Goal: Task Accomplishment & Management: Manage account settings

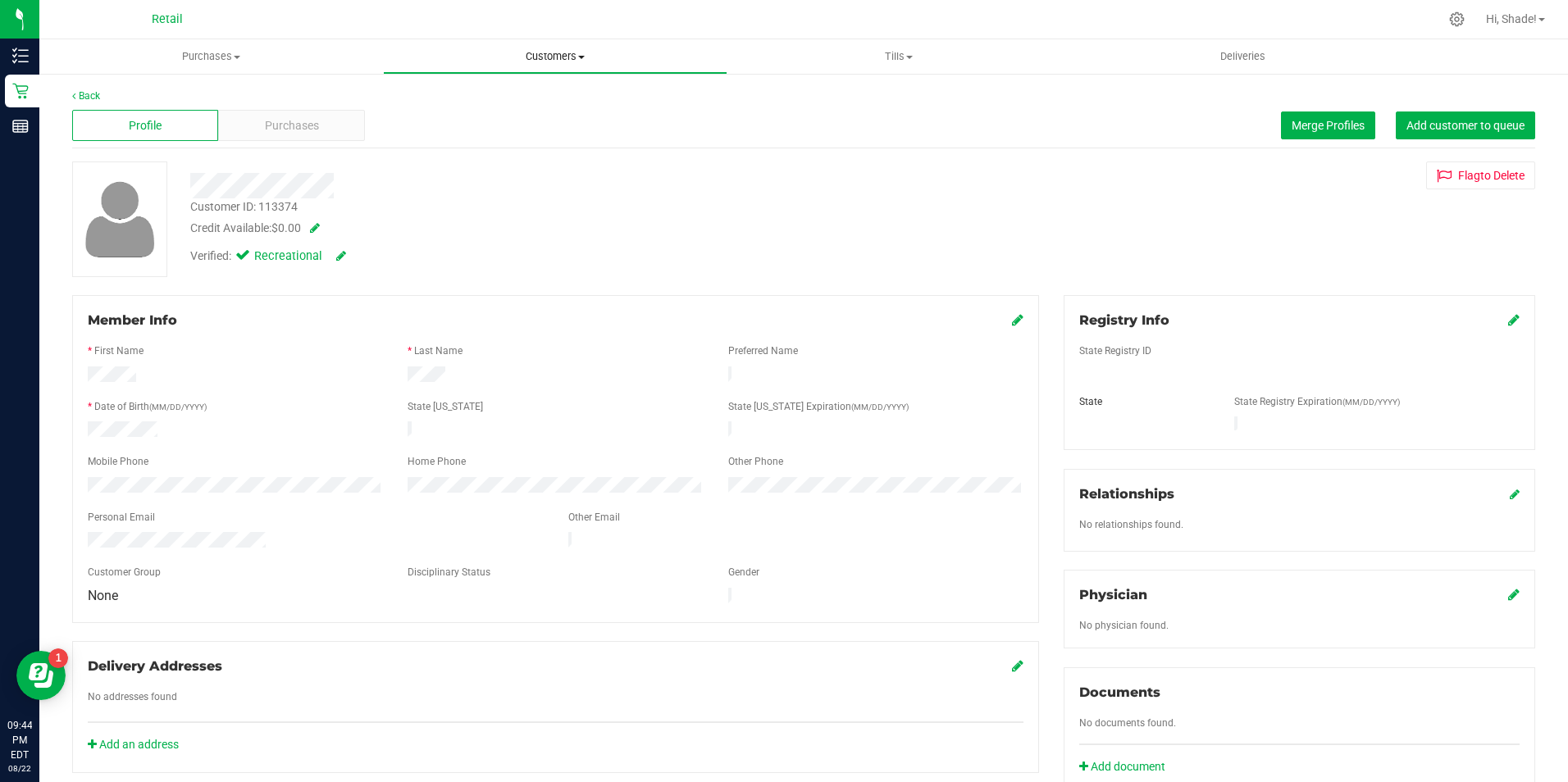
click at [543, 61] on span "Customers" at bounding box center [555, 56] width 342 height 15
click at [488, 102] on span "All customers" at bounding box center [442, 98] width 118 height 14
click at [1292, 119] on span "Merge Profiles" at bounding box center [1328, 125] width 73 height 13
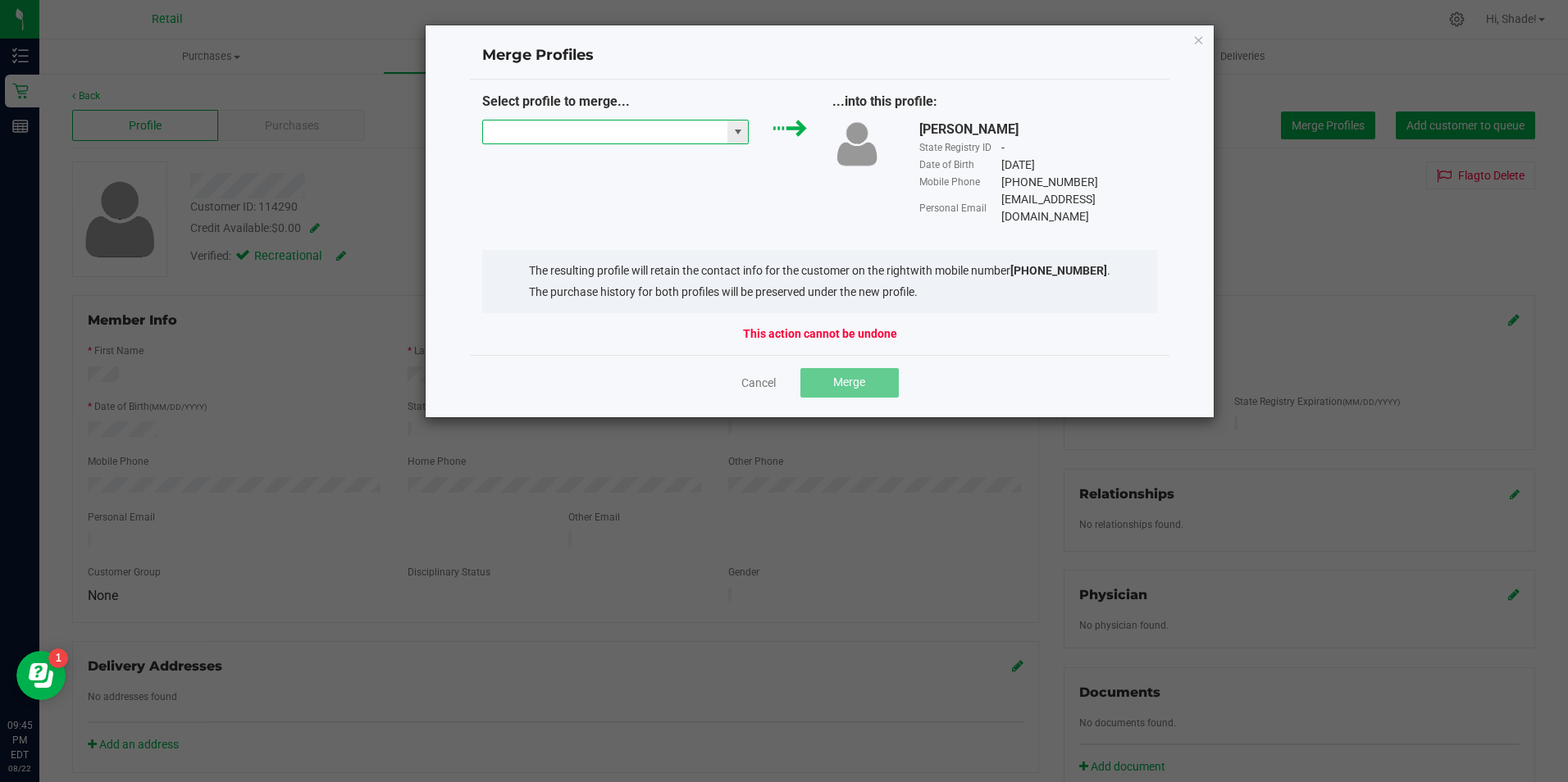
click at [613, 135] on input "NO DATA FOUND" at bounding box center [606, 132] width 246 height 23
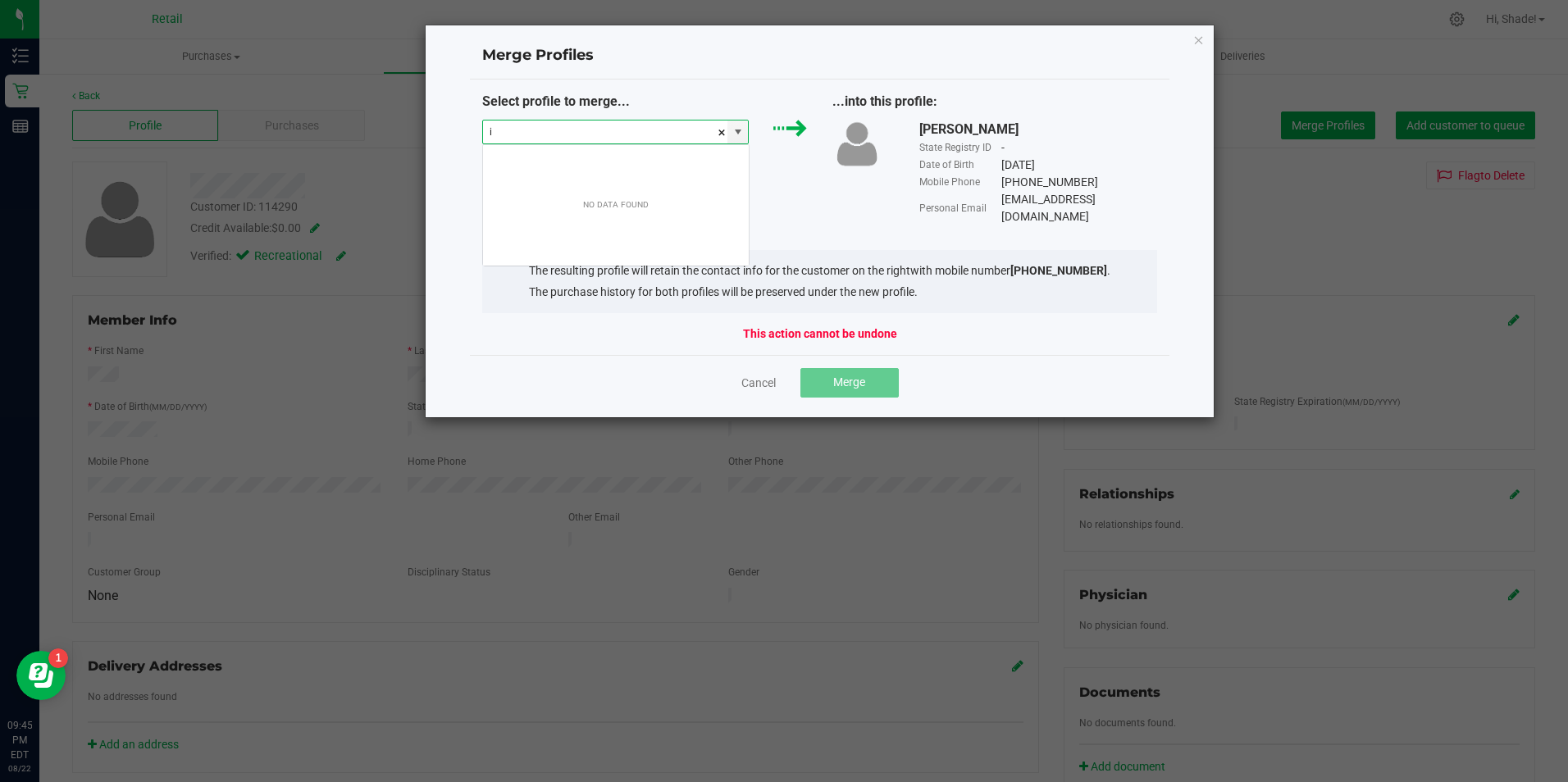
scroll to position [25, 266]
click at [619, 158] on li "[PERSON_NAME]" at bounding box center [616, 161] width 266 height 28
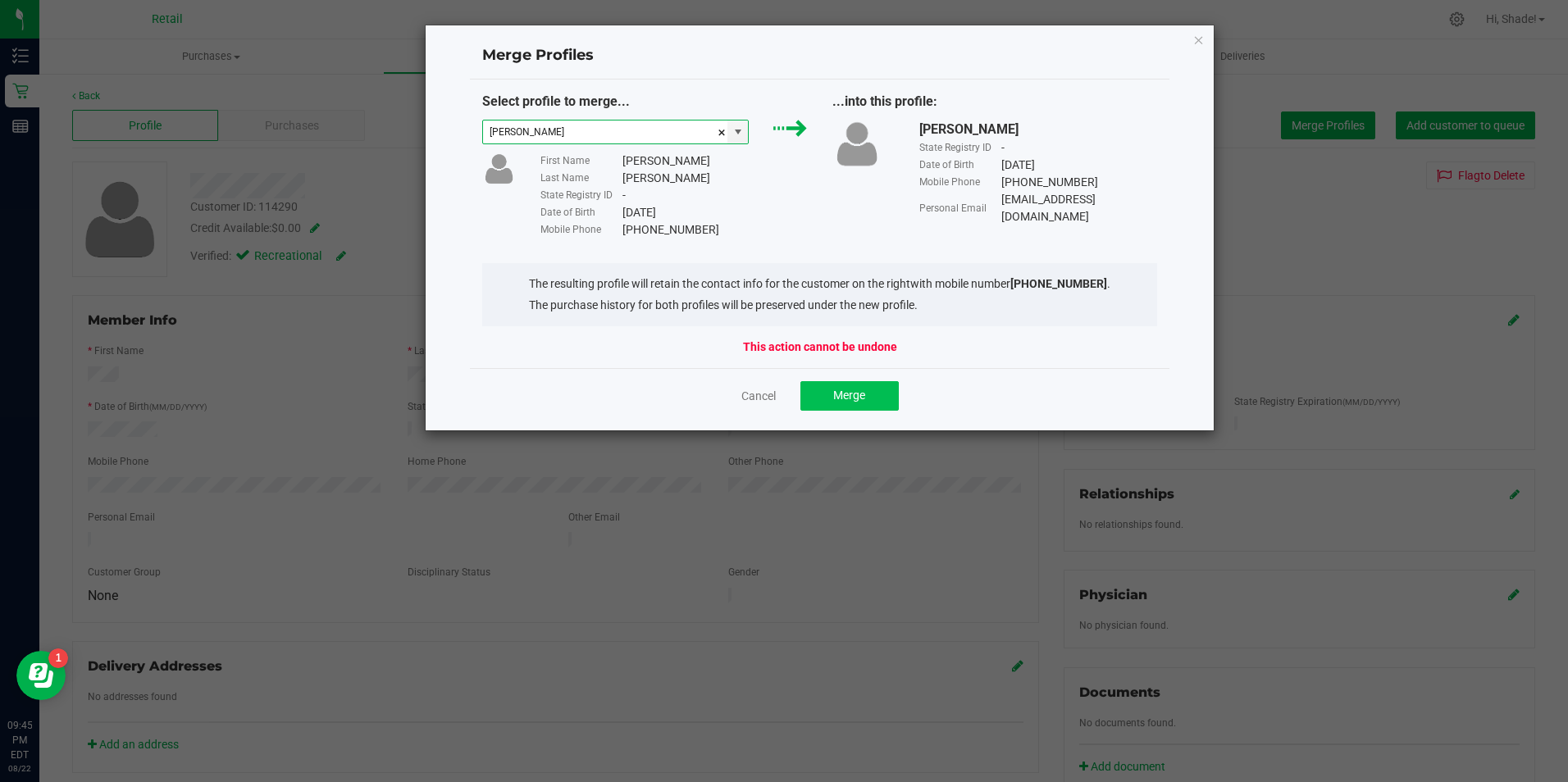
type input "[PERSON_NAME]"
click at [845, 396] on span "Merge" at bounding box center [849, 395] width 32 height 13
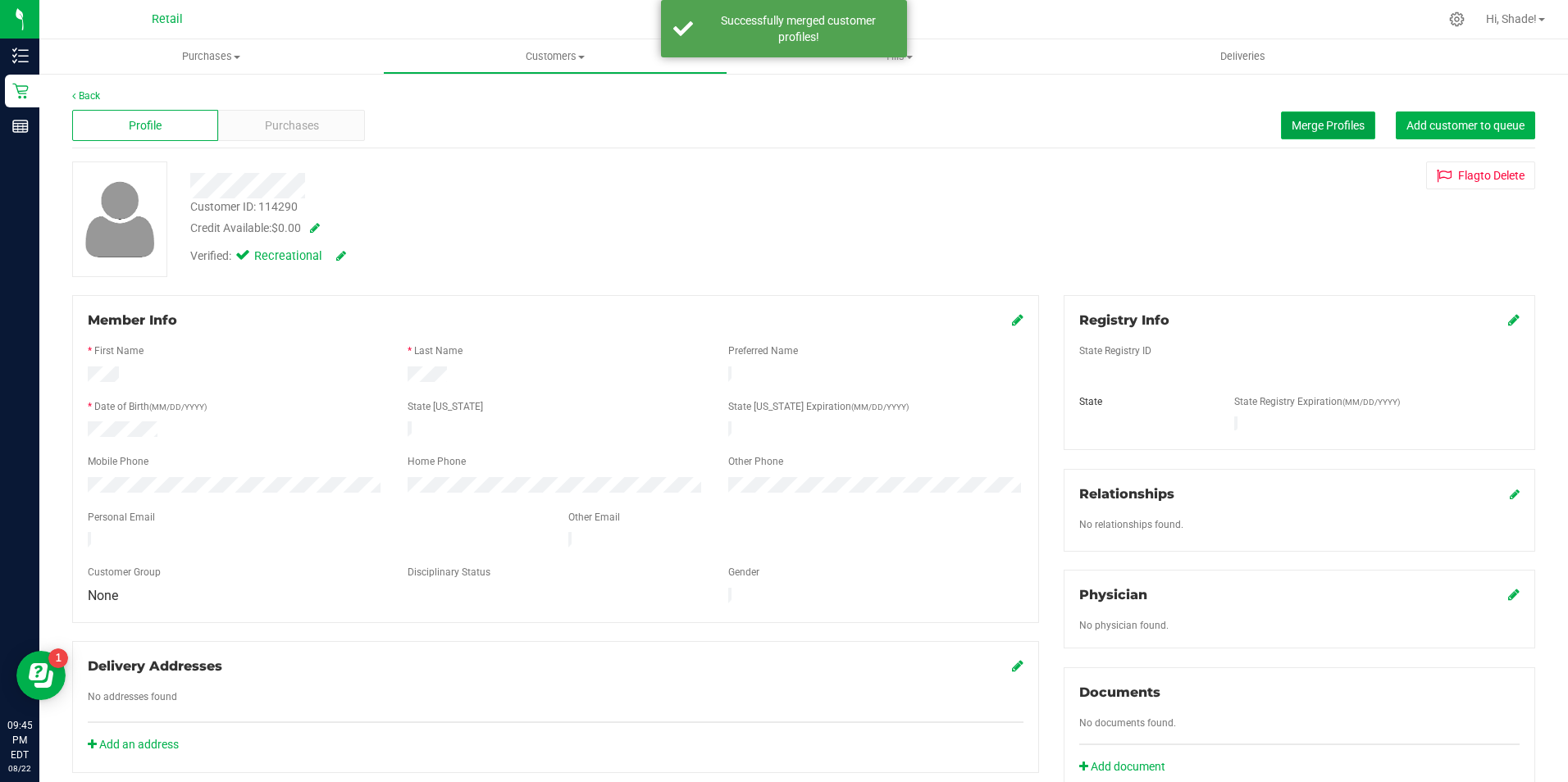
click at [1323, 136] on button "Merge Profiles" at bounding box center [1328, 125] width 95 height 28
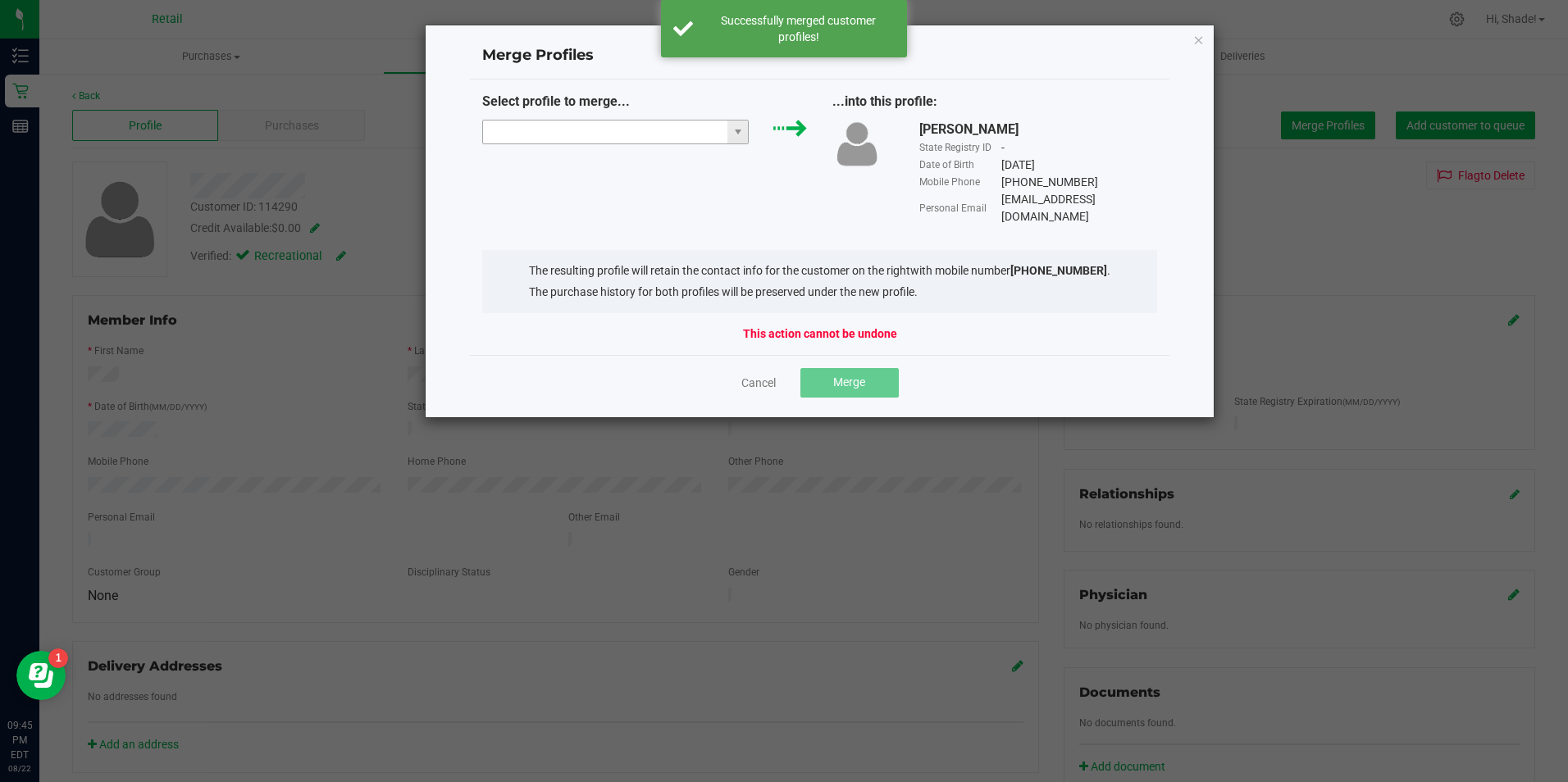
click at [631, 121] on input "NO DATA FOUND" at bounding box center [606, 132] width 246 height 23
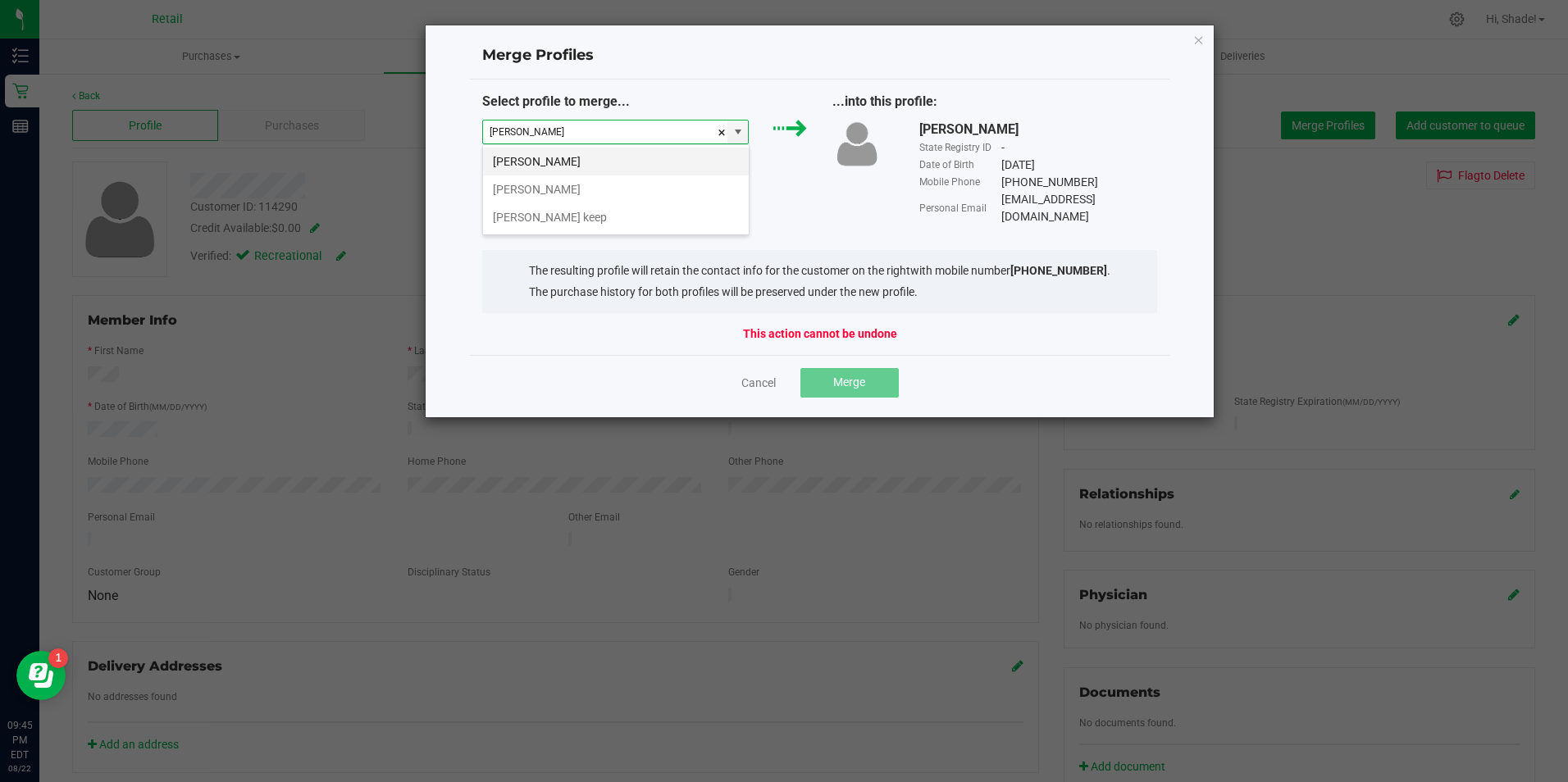
click at [608, 164] on li "[PERSON_NAME]" at bounding box center [616, 161] width 266 height 28
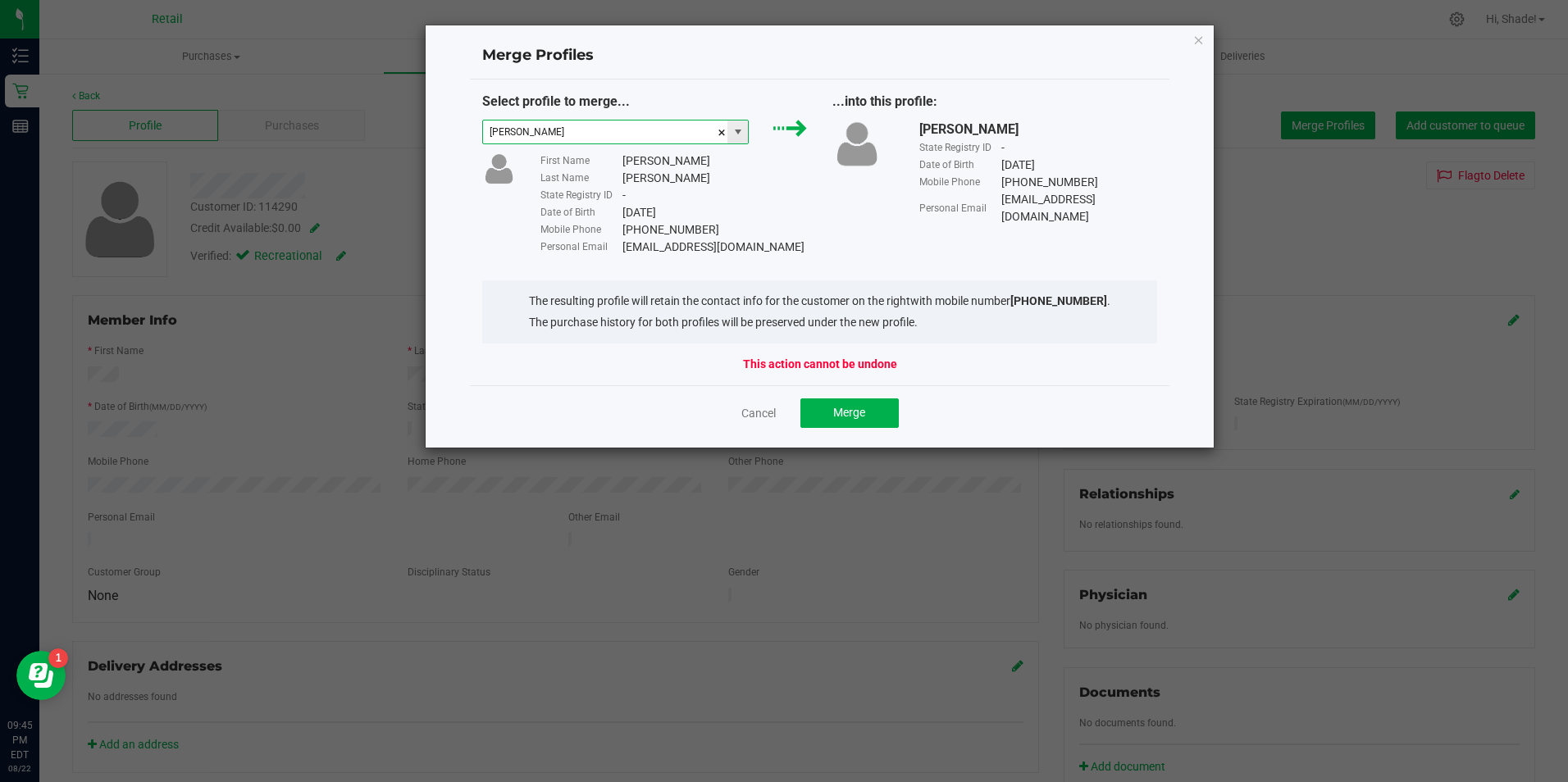
click at [744, 137] on span at bounding box center [738, 132] width 13 height 13
click at [580, 185] on li "[PERSON_NAME]" at bounding box center [616, 189] width 266 height 28
click at [739, 135] on span at bounding box center [738, 132] width 13 height 13
click at [579, 219] on li "[PERSON_NAME] keep" at bounding box center [616, 217] width 266 height 28
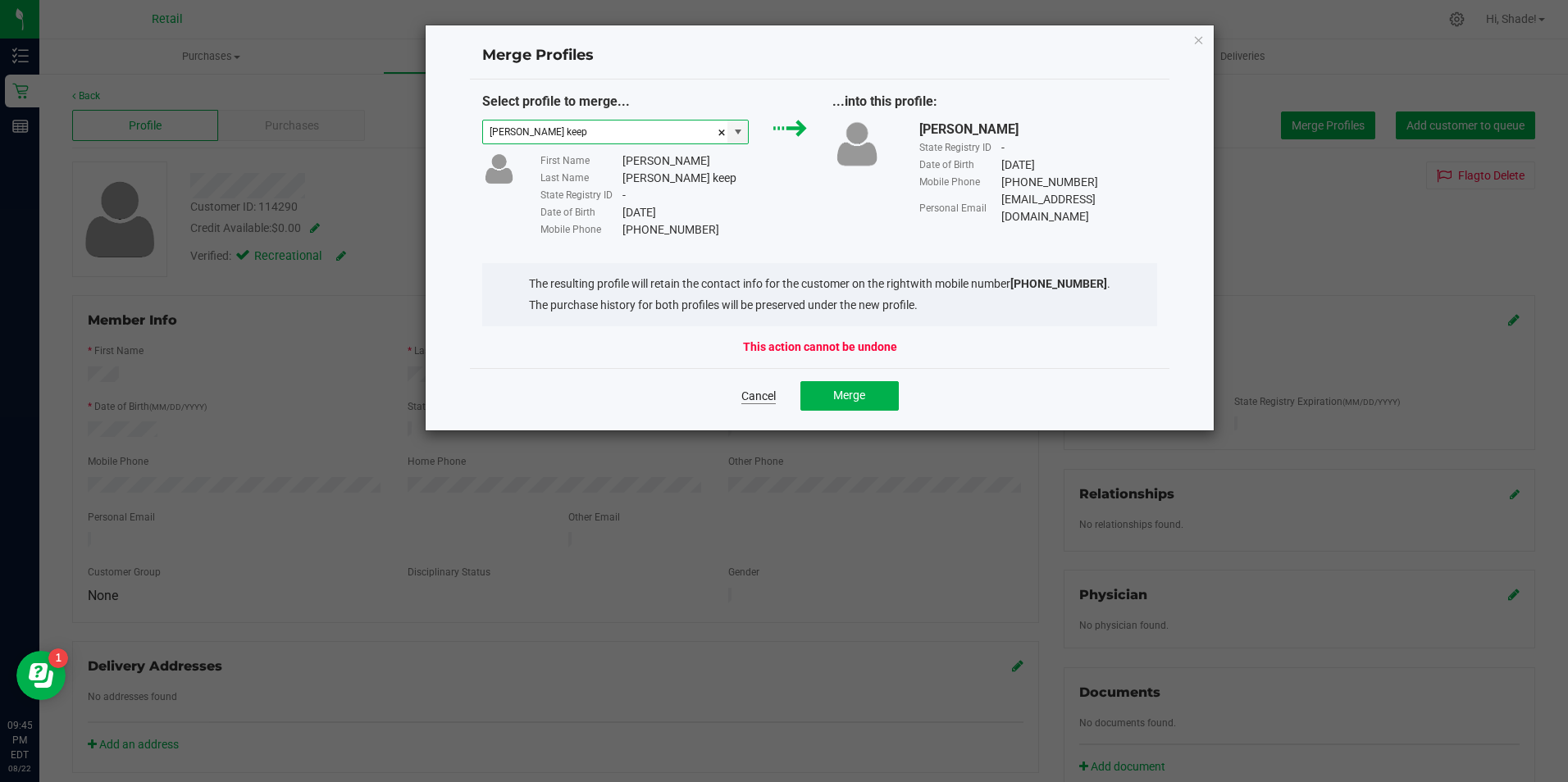
type input "[PERSON_NAME] keep"
click at [763, 394] on link "Cancel" at bounding box center [759, 396] width 35 height 16
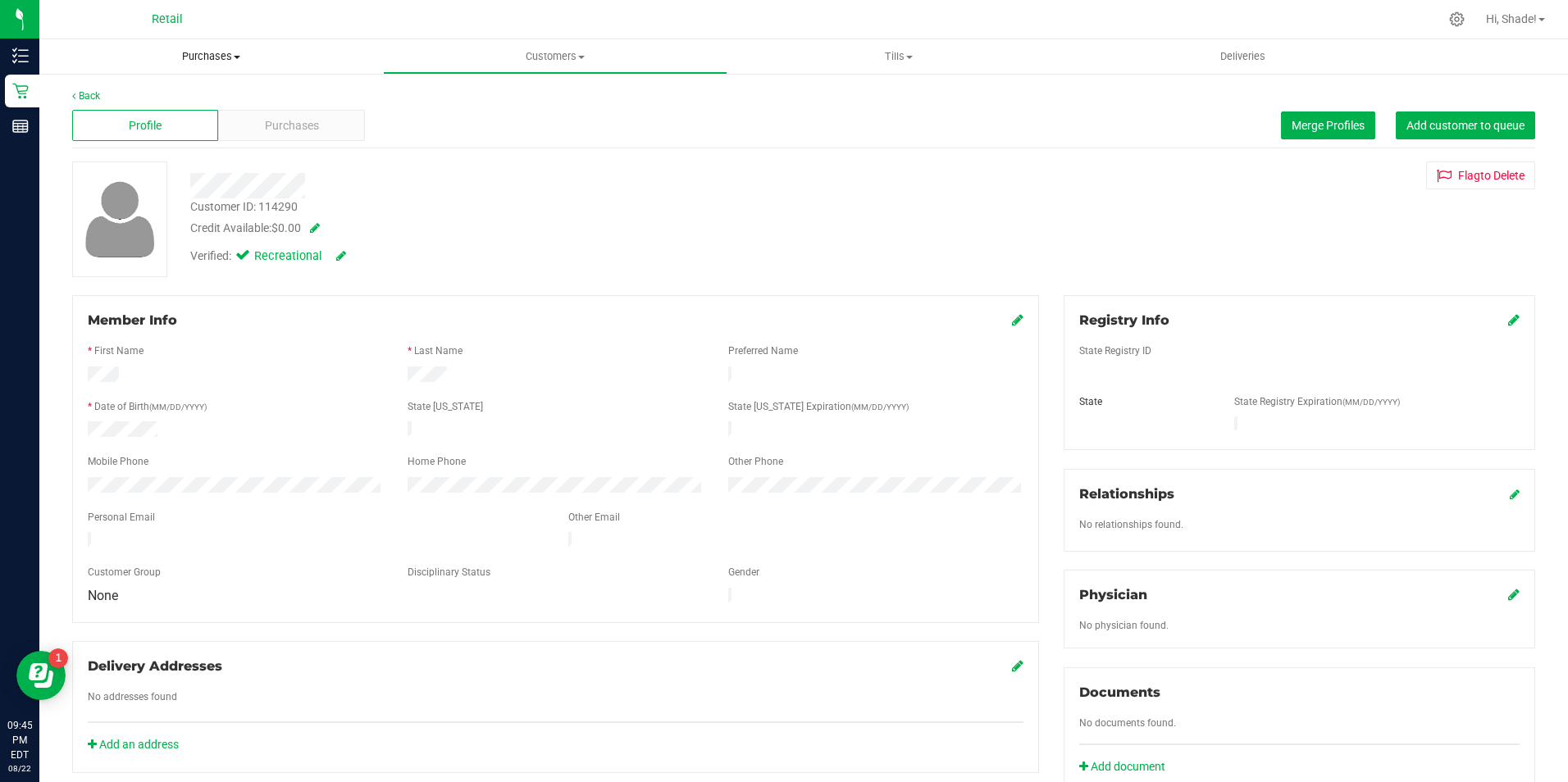
click at [196, 59] on span "Purchases" at bounding box center [211, 56] width 344 height 15
click at [538, 52] on span "Customers" at bounding box center [555, 56] width 342 height 15
click at [434, 96] on span "All customers" at bounding box center [442, 98] width 118 height 14
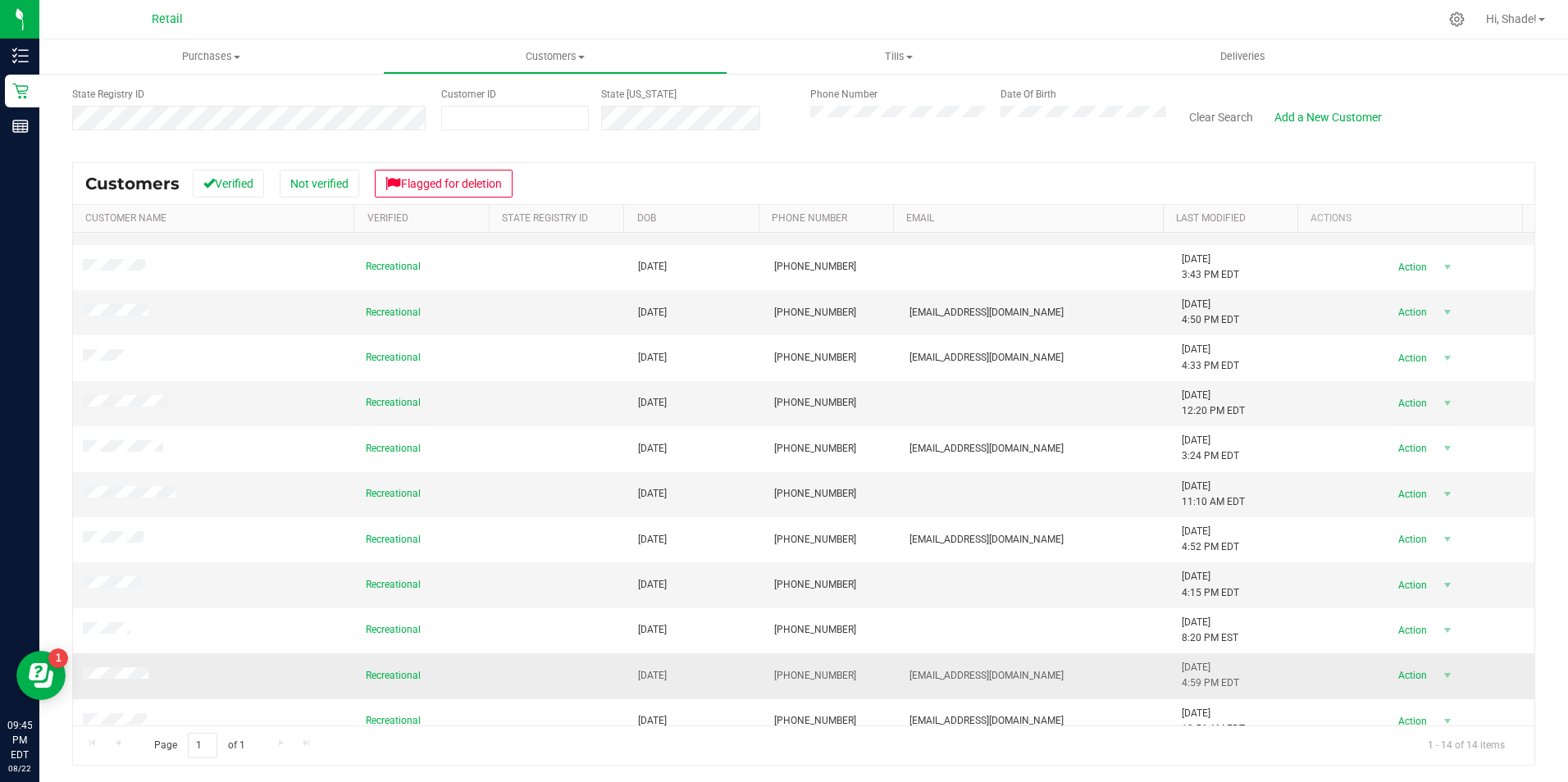
scroll to position [142, 0]
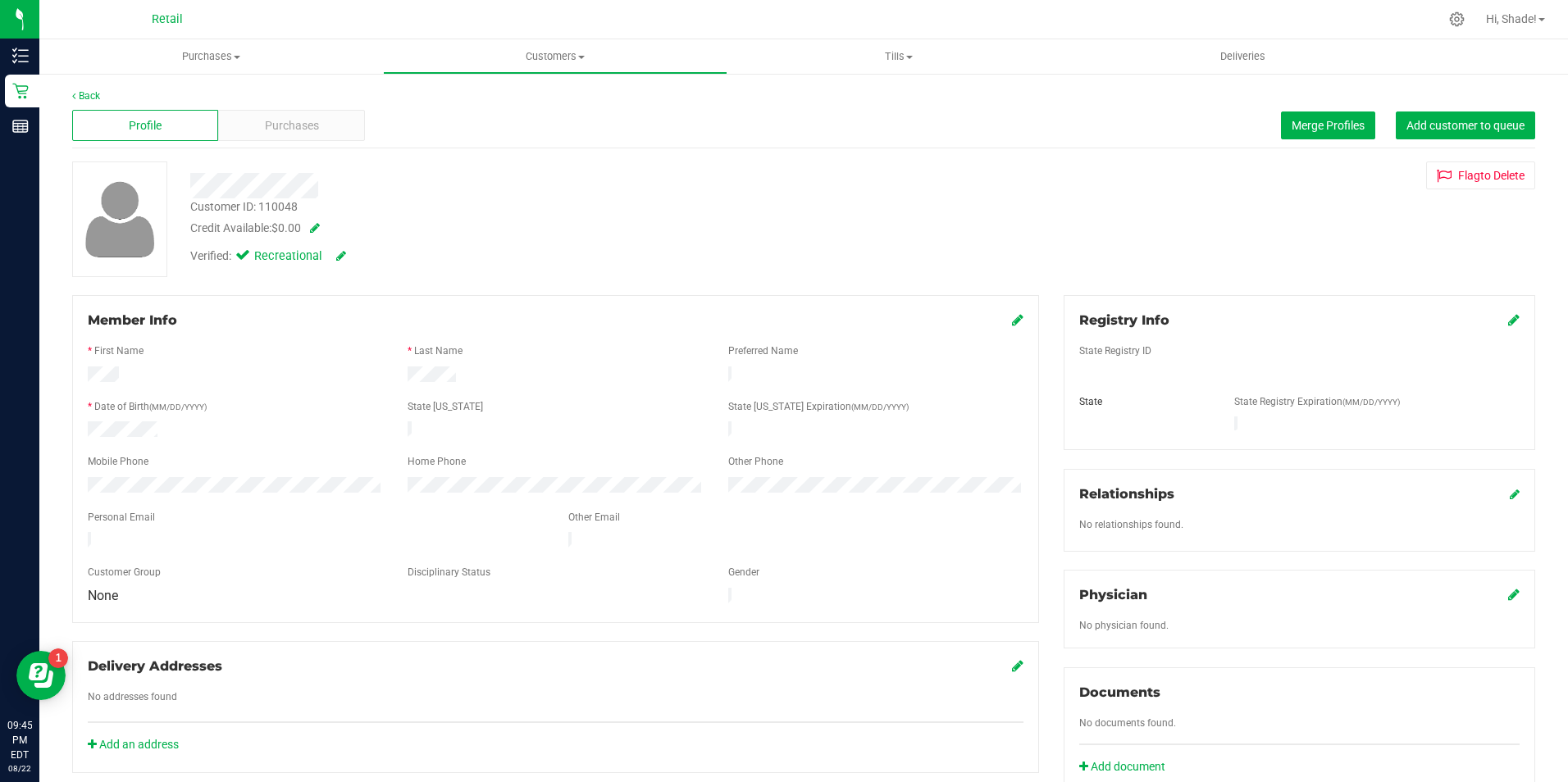
click at [1313, 109] on div "Profile Purchases Merge Profiles Add customer to queue" at bounding box center [803, 126] width 1463 height 45
click at [1301, 121] on span "Merge Profiles" at bounding box center [1328, 125] width 73 height 13
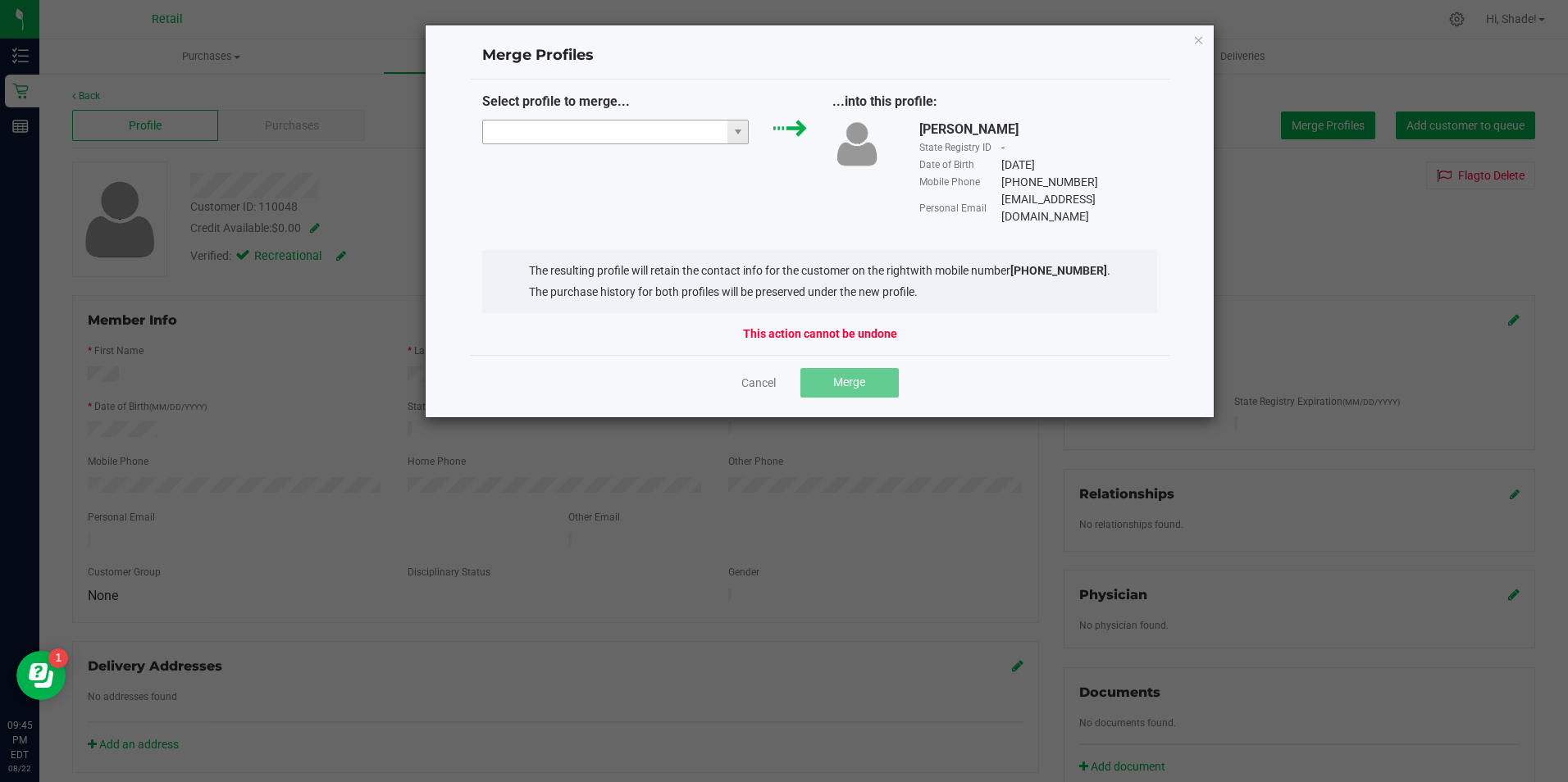
click at [645, 129] on input "NO DATA FOUND" at bounding box center [606, 132] width 246 height 23
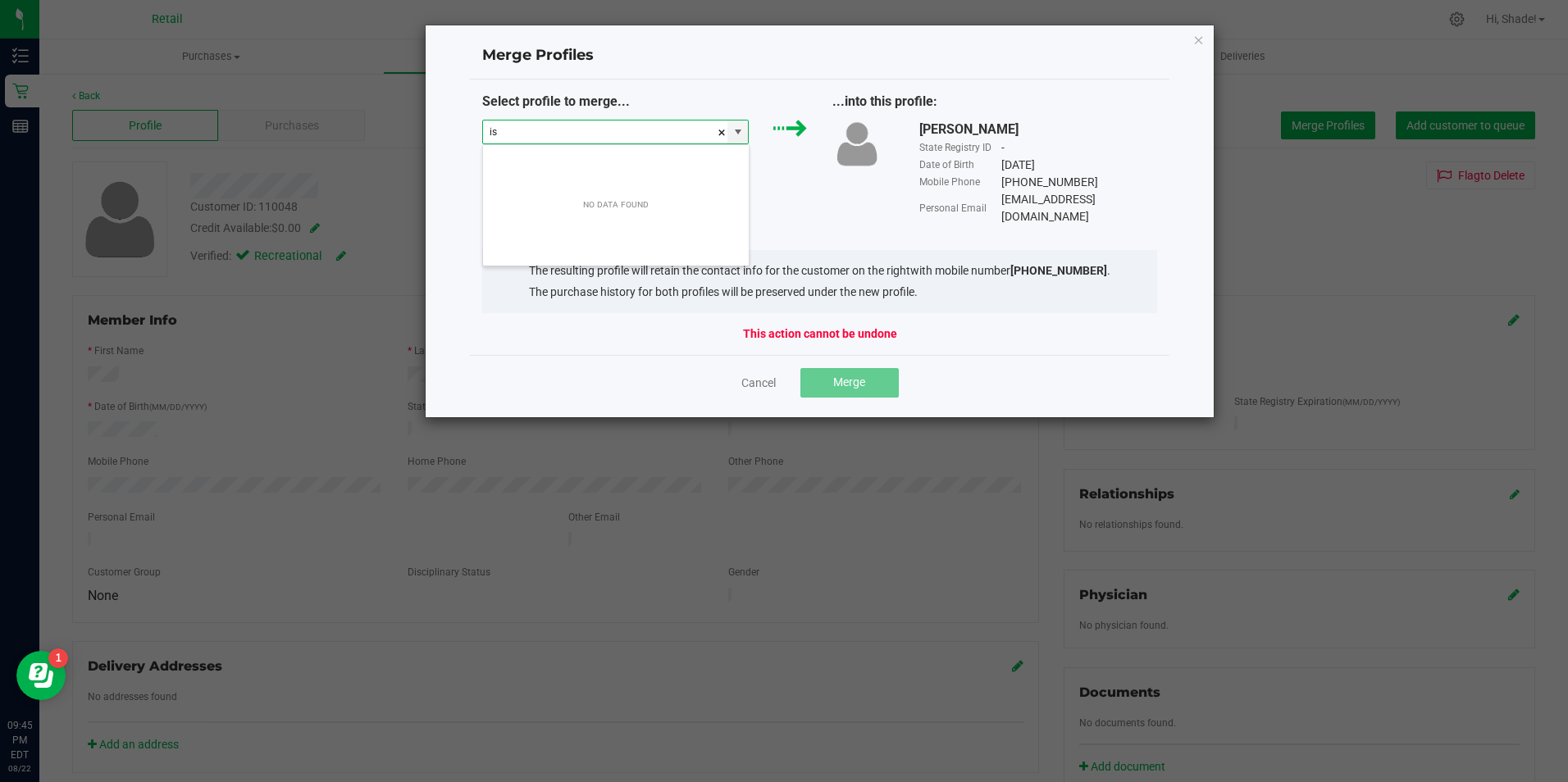
scroll to position [25, 266]
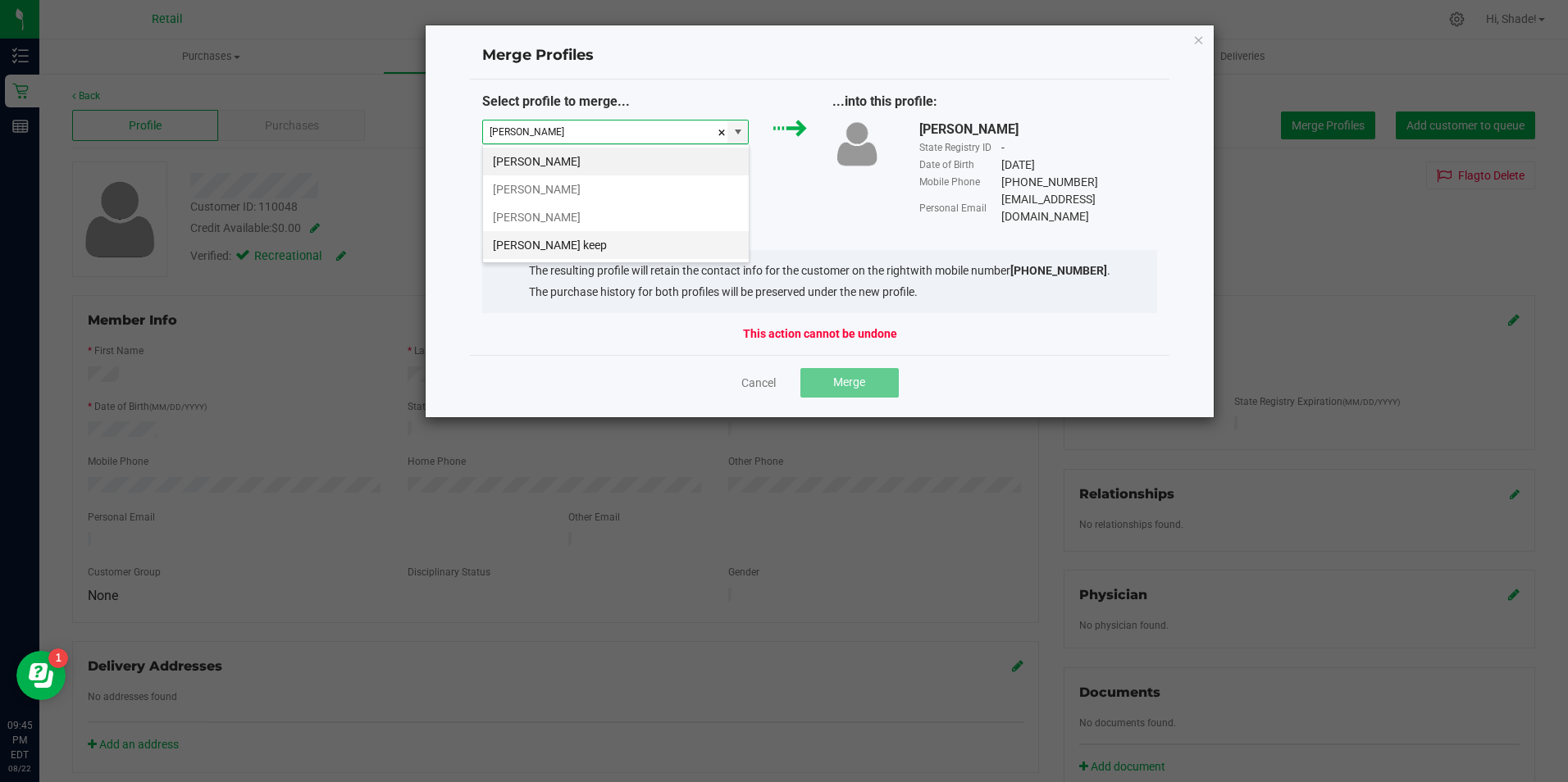
click at [556, 245] on li "[PERSON_NAME] keep" at bounding box center [616, 245] width 266 height 28
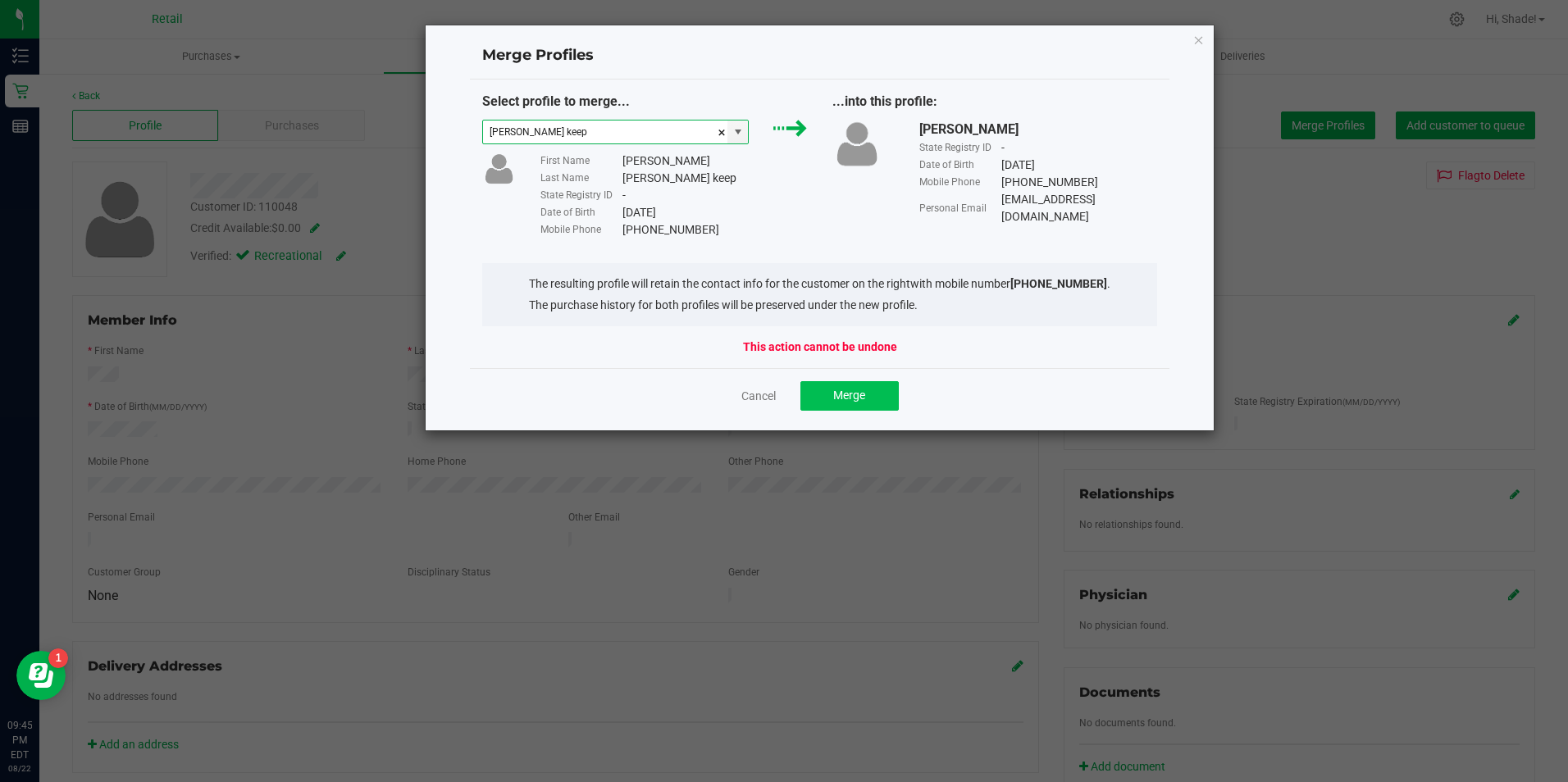
type input "[PERSON_NAME] keep"
click at [830, 393] on button "Merge" at bounding box center [849, 396] width 98 height 29
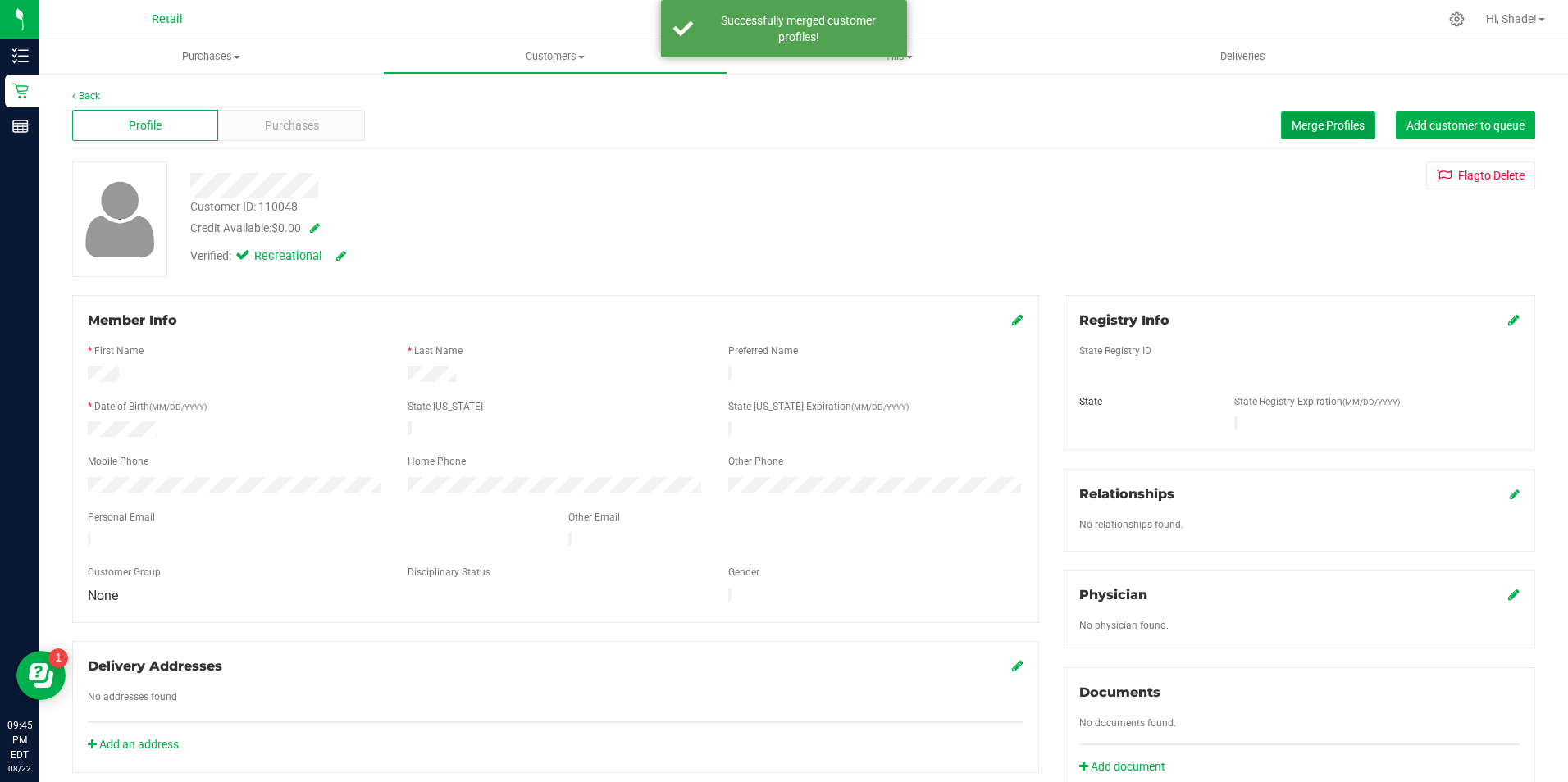
click at [1292, 112] on button "Merge Profiles" at bounding box center [1328, 125] width 95 height 28
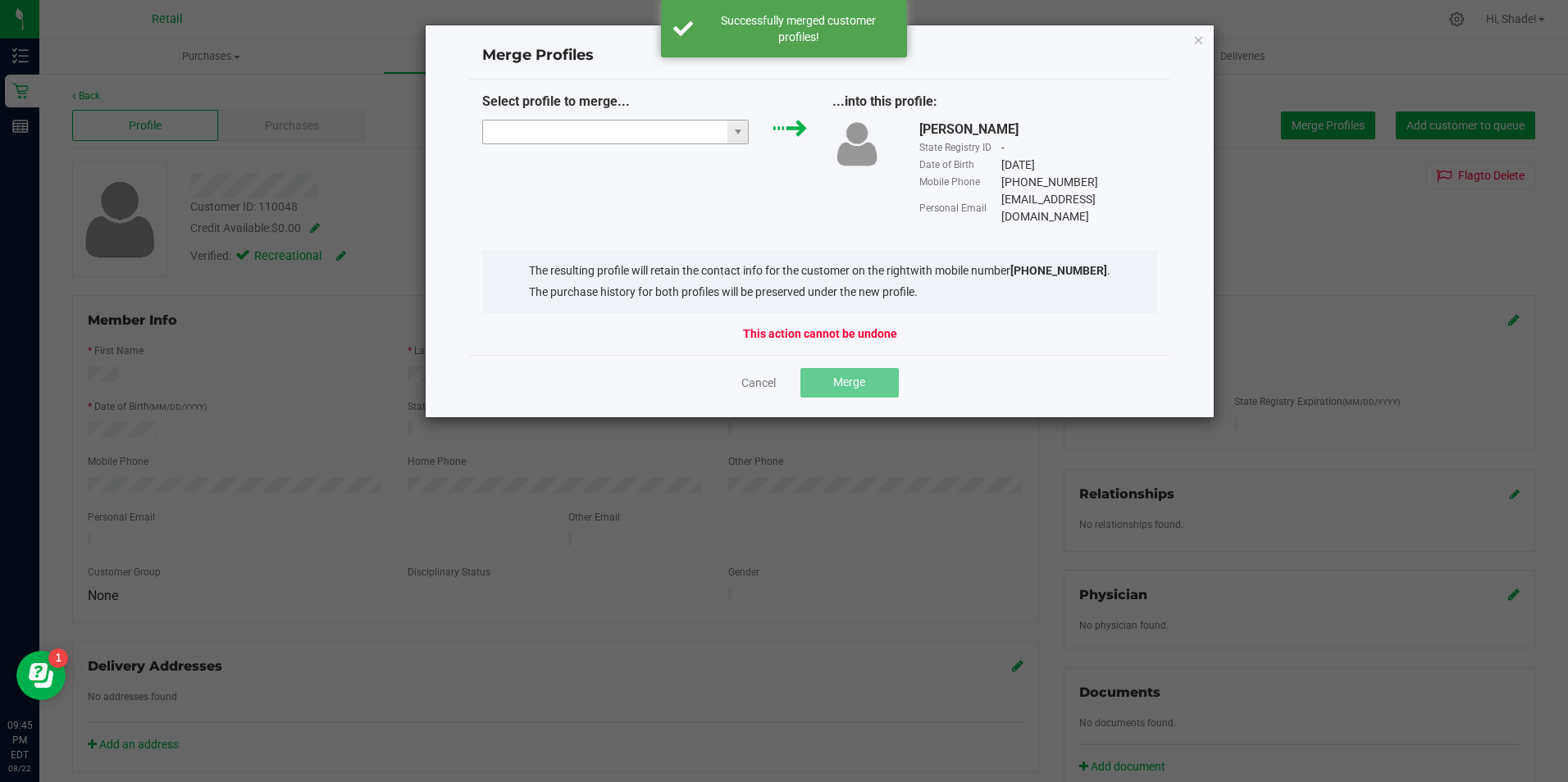
click at [659, 135] on input "NO DATA FOUND" at bounding box center [606, 132] width 246 height 23
type input "o"
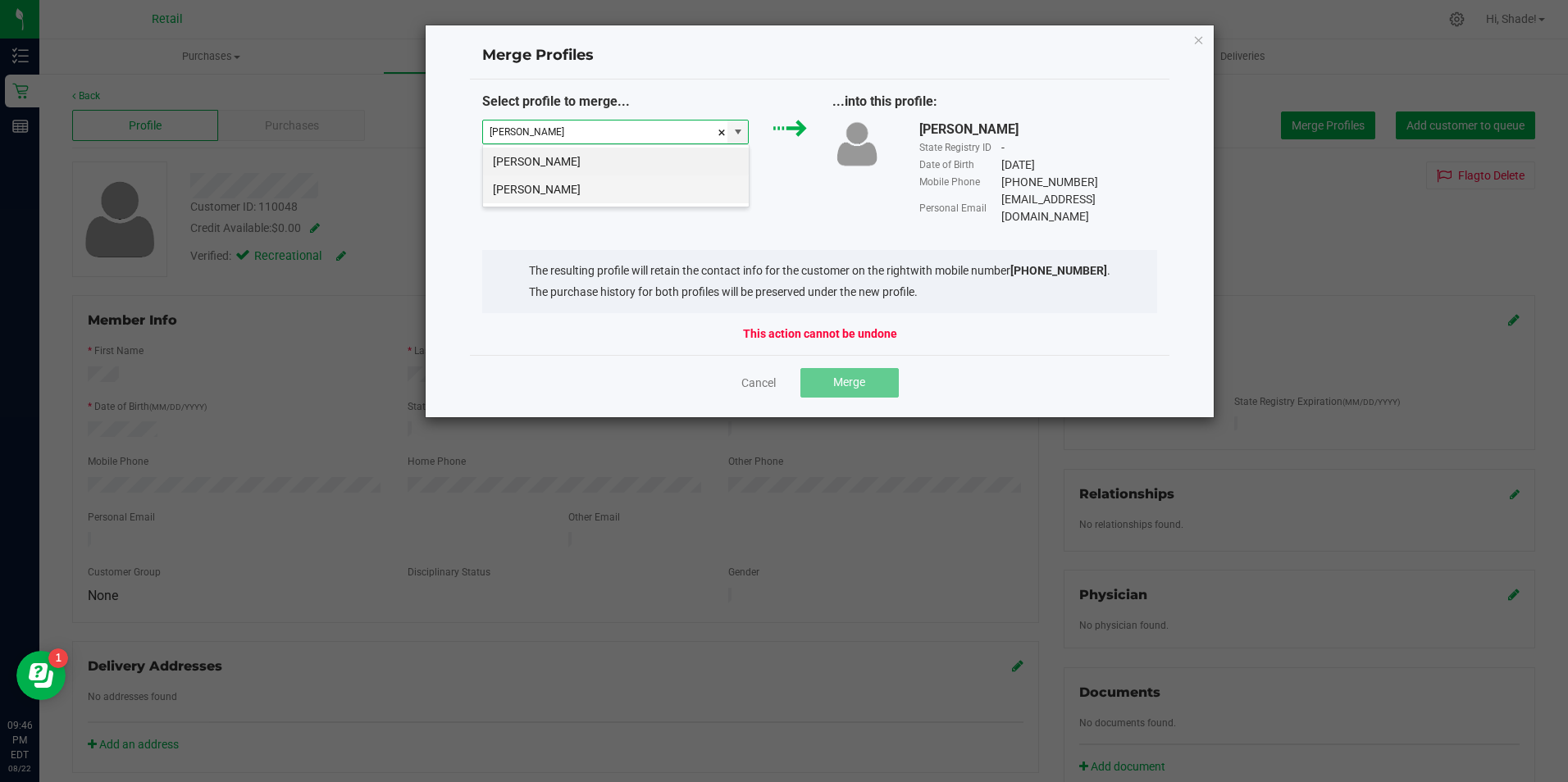
click at [635, 187] on li "[PERSON_NAME]" at bounding box center [616, 189] width 266 height 28
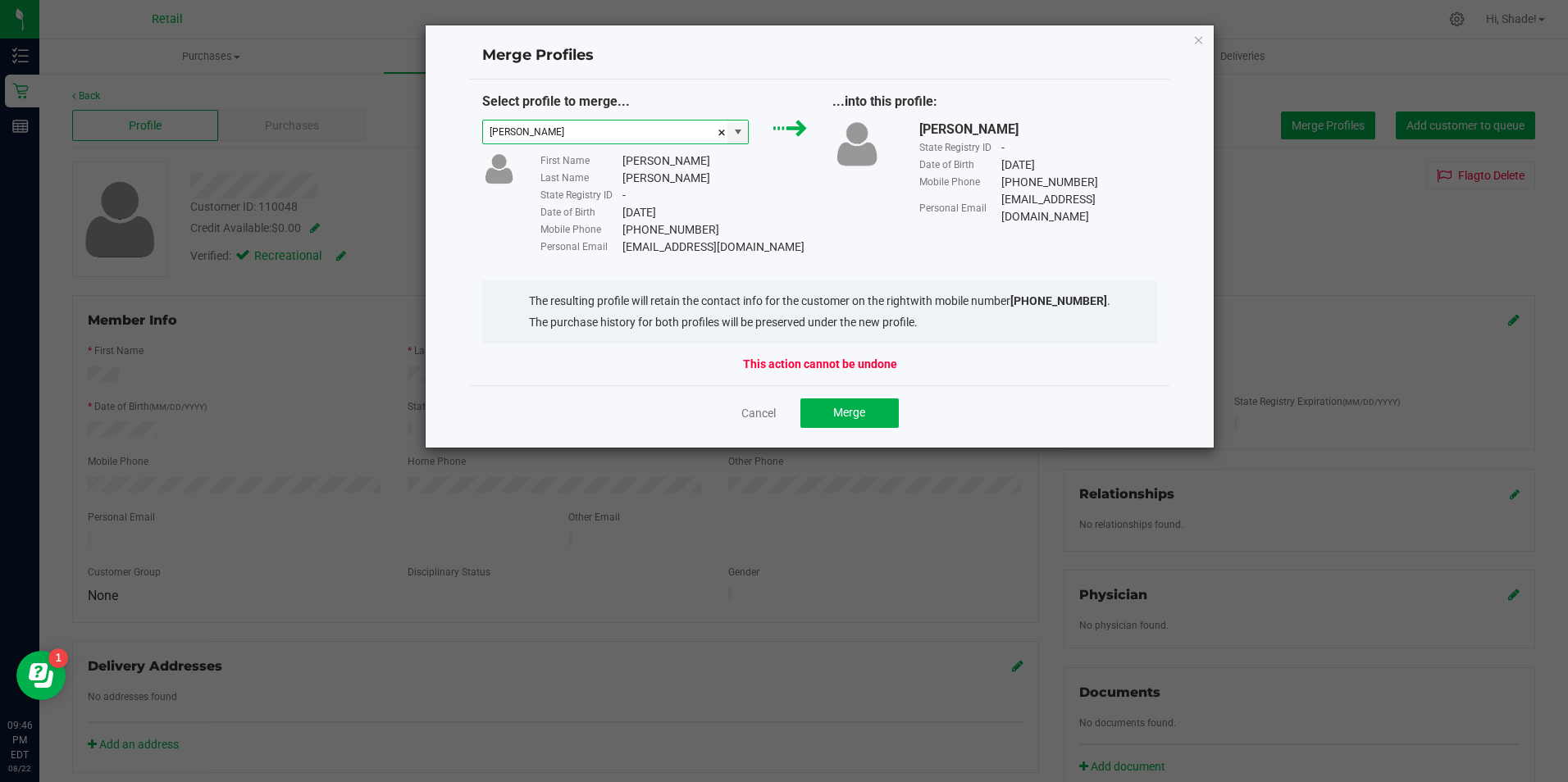
type input "[PERSON_NAME]"
drag, startPoint x: 765, startPoint y: 243, endPoint x: 608, endPoint y: 246, distance: 157.0
click at [608, 246] on div "Personal Email [EMAIL_ADDRESS][DOMAIN_NAME]" at bounding box center [674, 246] width 267 height 17
drag, startPoint x: 608, startPoint y: 246, endPoint x: 643, endPoint y: 246, distance: 35.0
copy div "[EMAIL_ADDRESS][DOMAIN_NAME]"
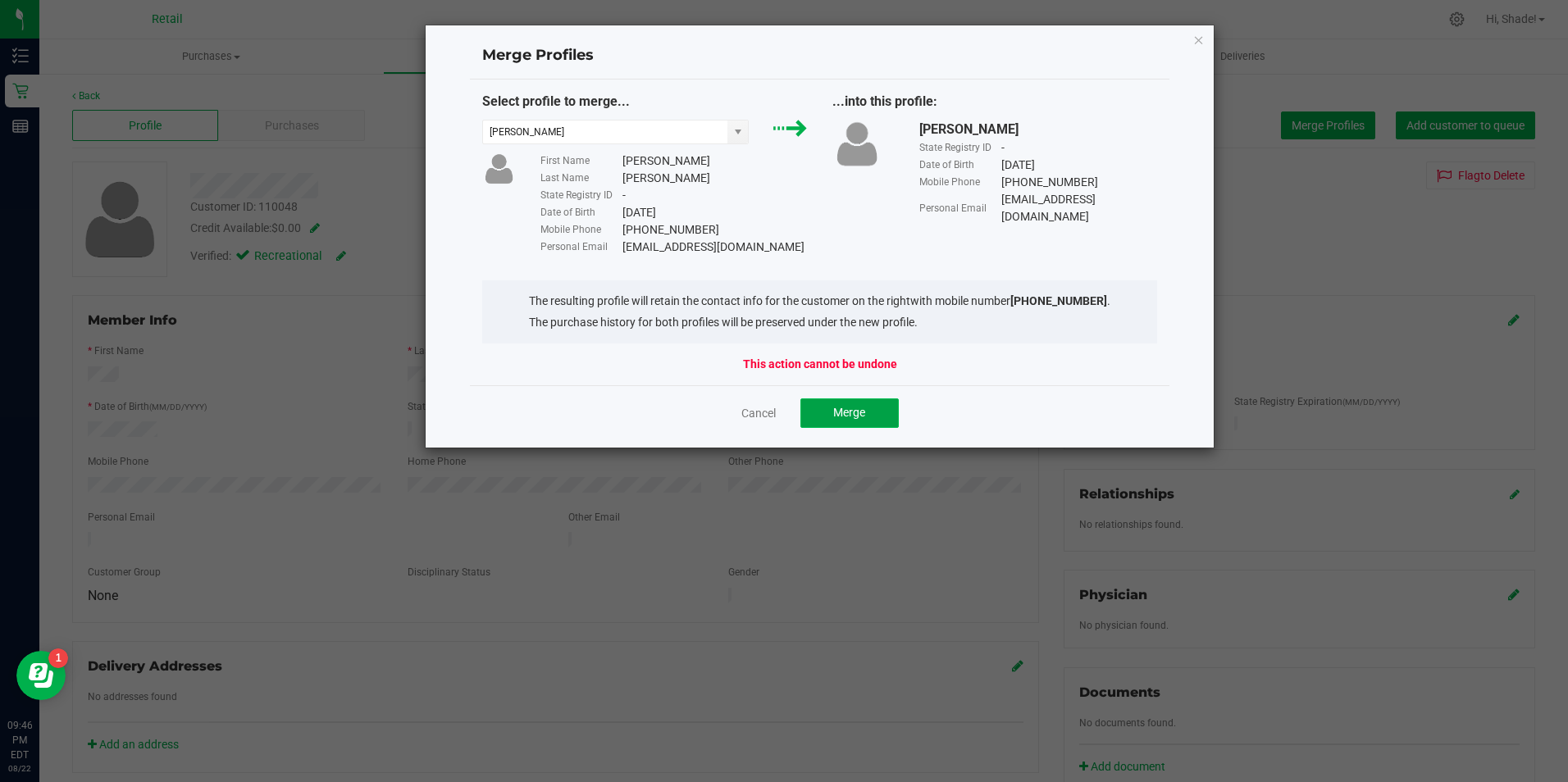
click at [826, 406] on button "Merge" at bounding box center [849, 413] width 98 height 29
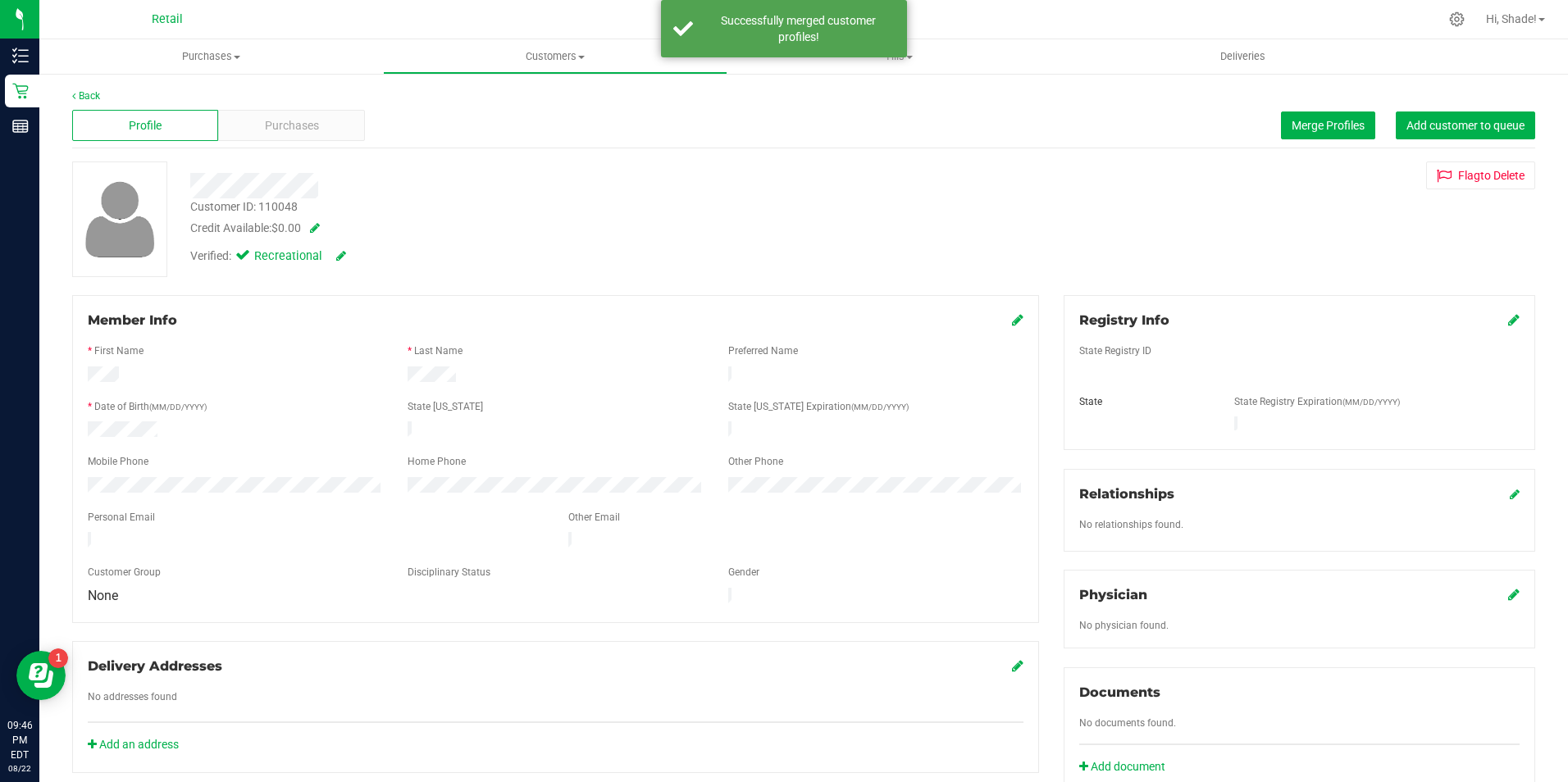
click at [1014, 321] on icon at bounding box center [1018, 319] width 12 height 13
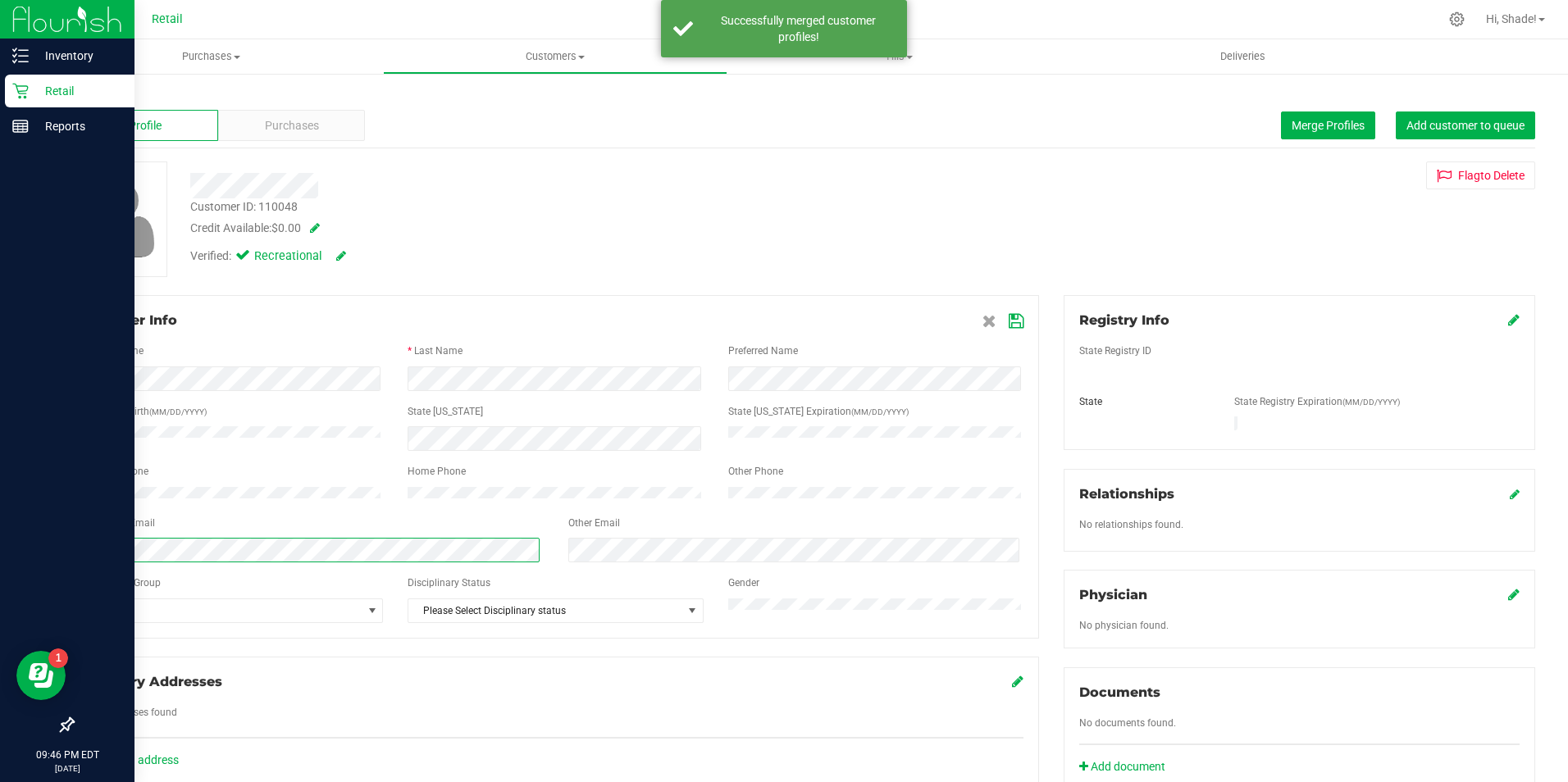
click at [0, 553] on html "Inventory Retail Reports 09:46 PM EDT [DATE] 08/22 Retail Hi, Shade! Purchases …" at bounding box center [784, 391] width 1568 height 782
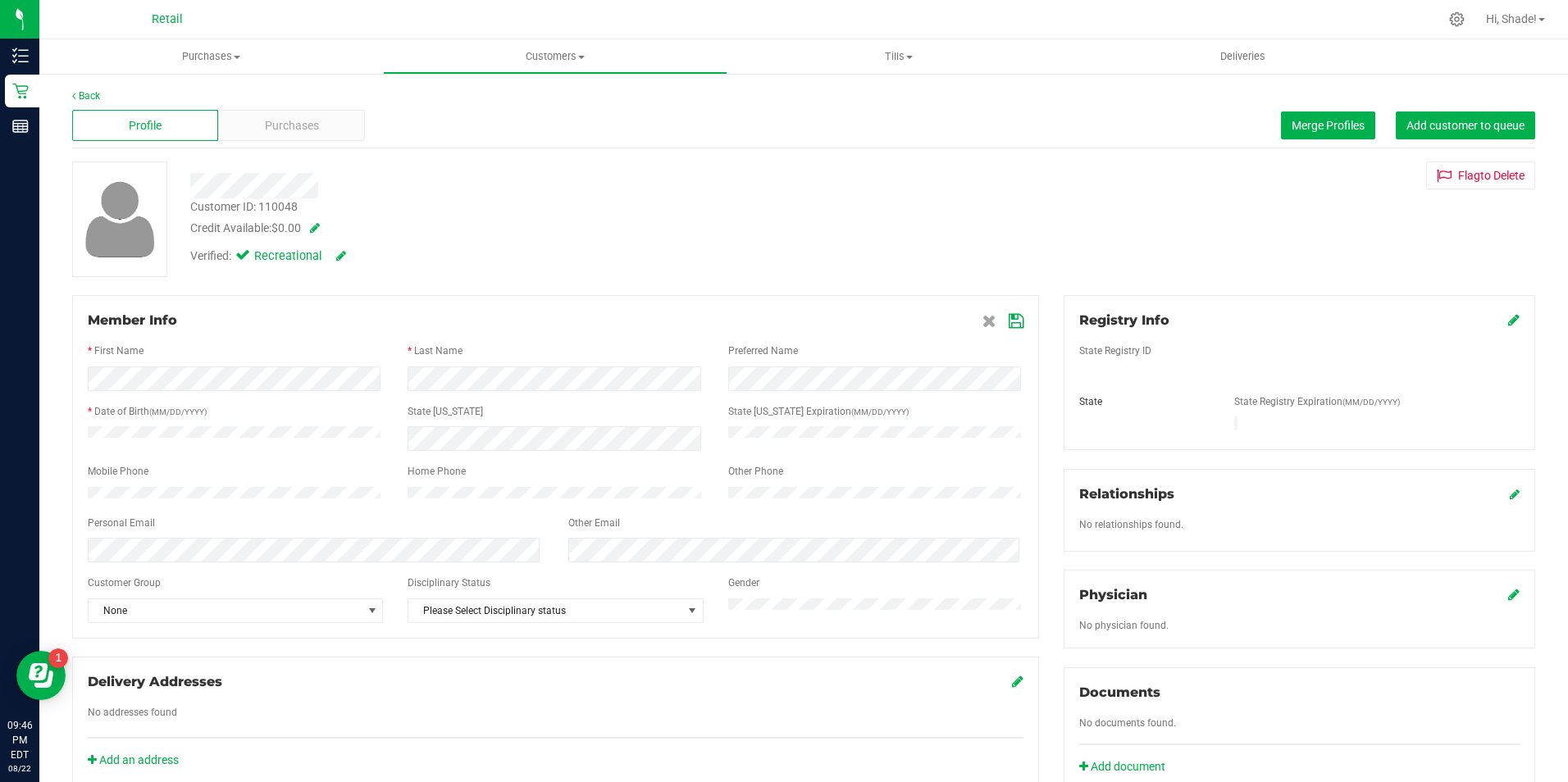
click at [1009, 321] on icon at bounding box center [1016, 321] width 15 height 13
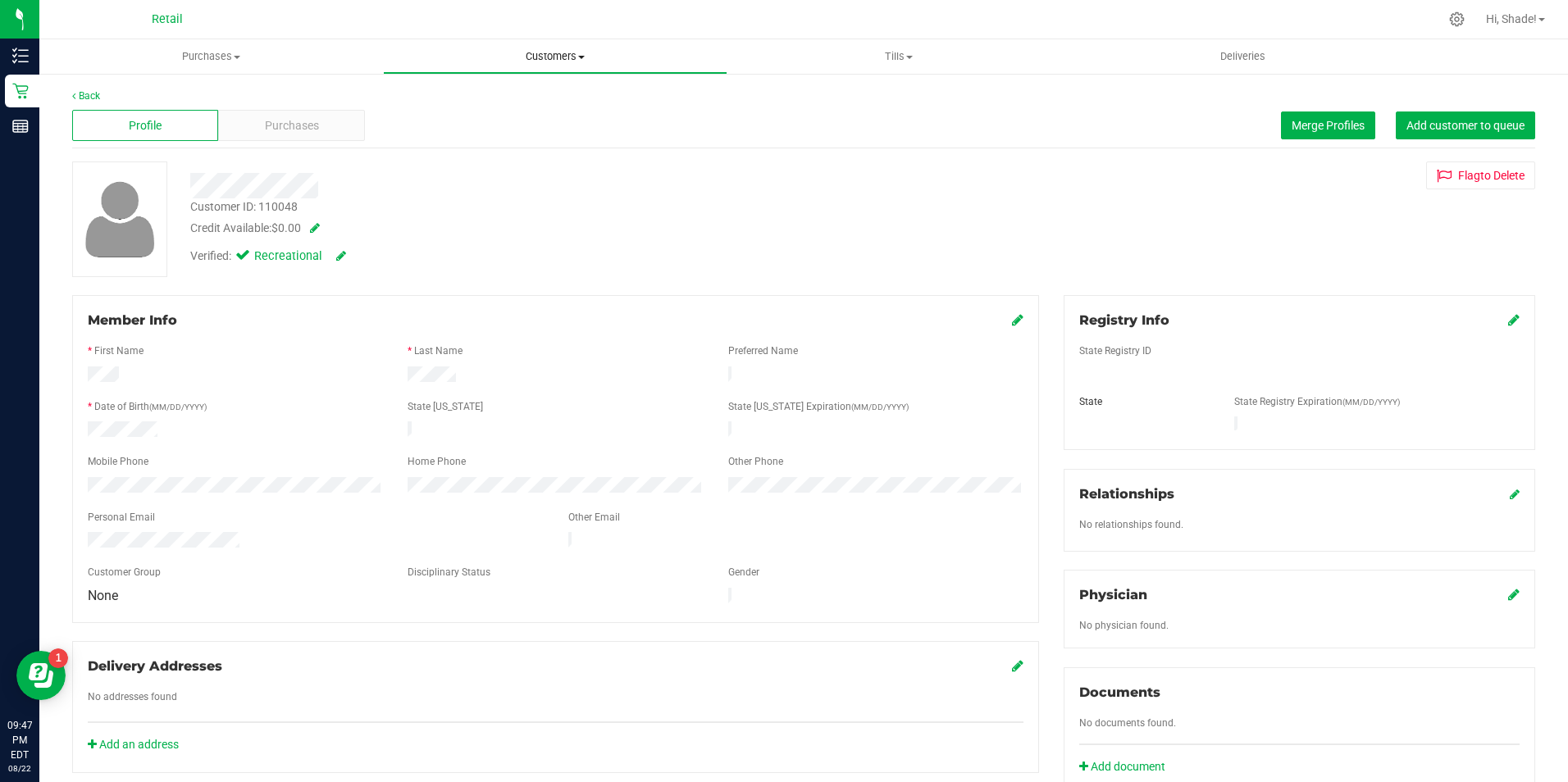
click at [540, 55] on span "Customers" at bounding box center [555, 56] width 342 height 15
click at [413, 103] on span "All customers" at bounding box center [442, 98] width 118 height 14
click at [1297, 129] on span "Merge Profiles" at bounding box center [1328, 125] width 73 height 13
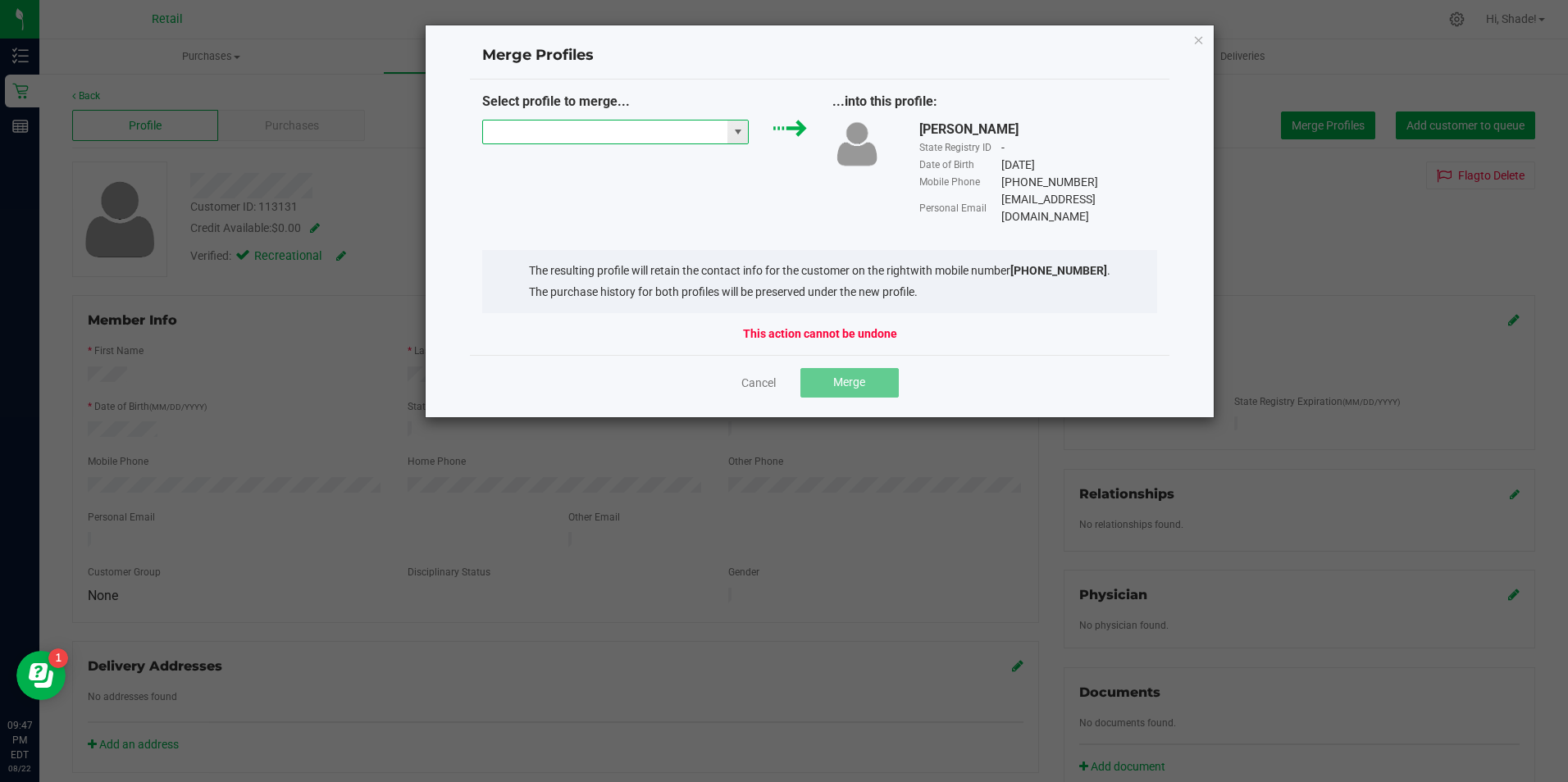
click at [608, 133] on input "NO DATA FOUND" at bounding box center [606, 132] width 246 height 23
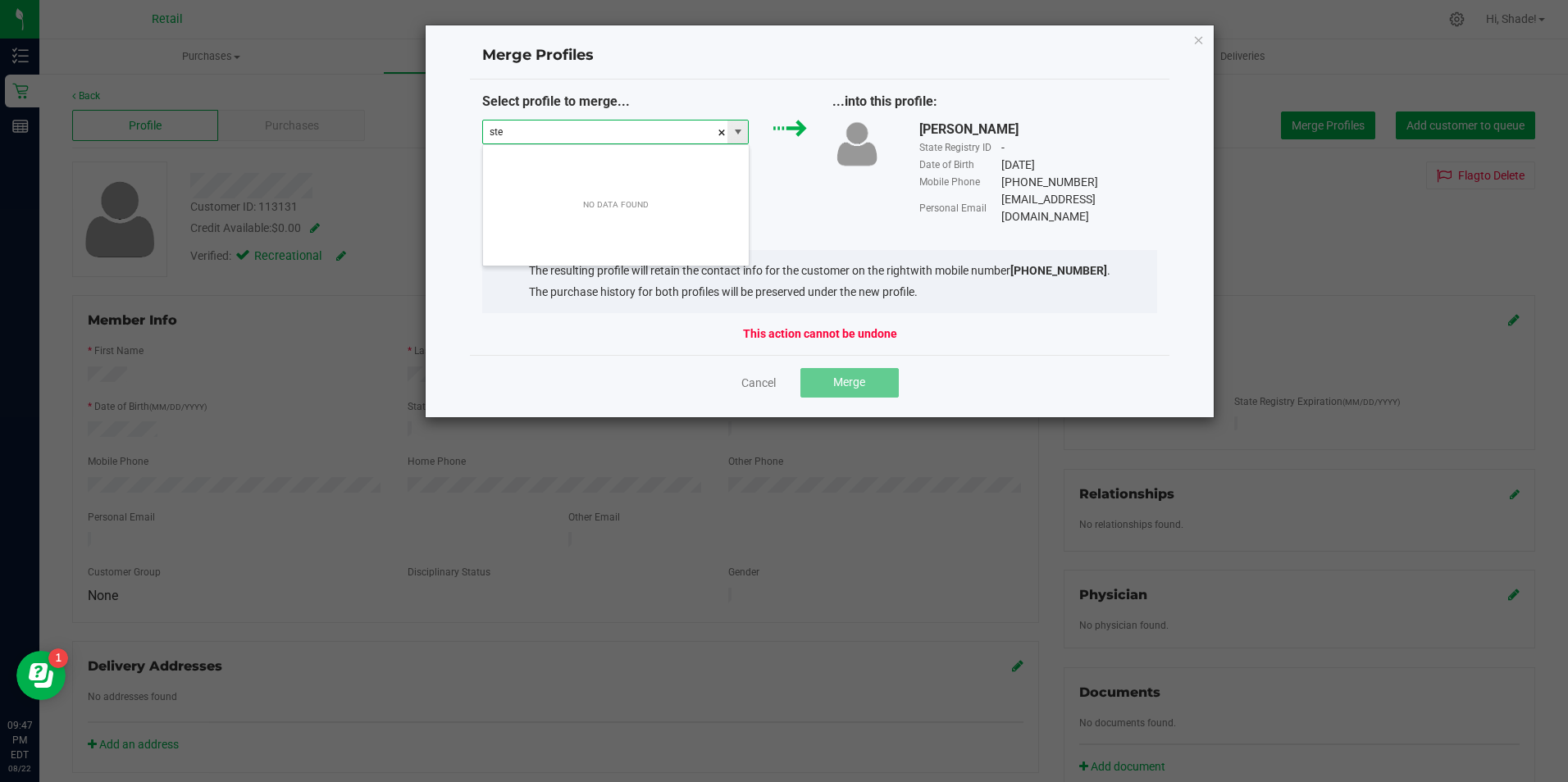
scroll to position [25, 266]
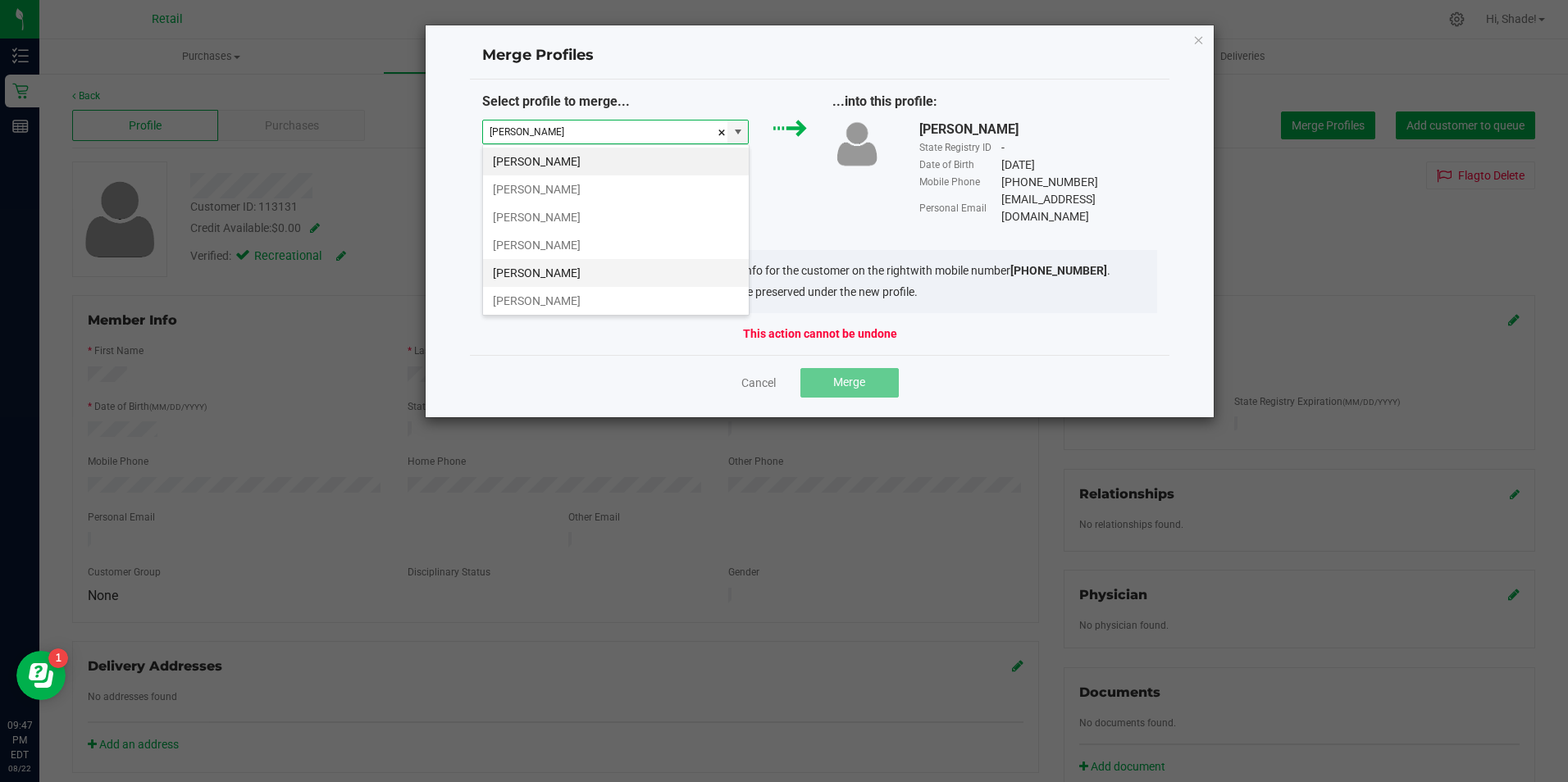
click at [624, 271] on li "[PERSON_NAME]" at bounding box center [616, 273] width 266 height 28
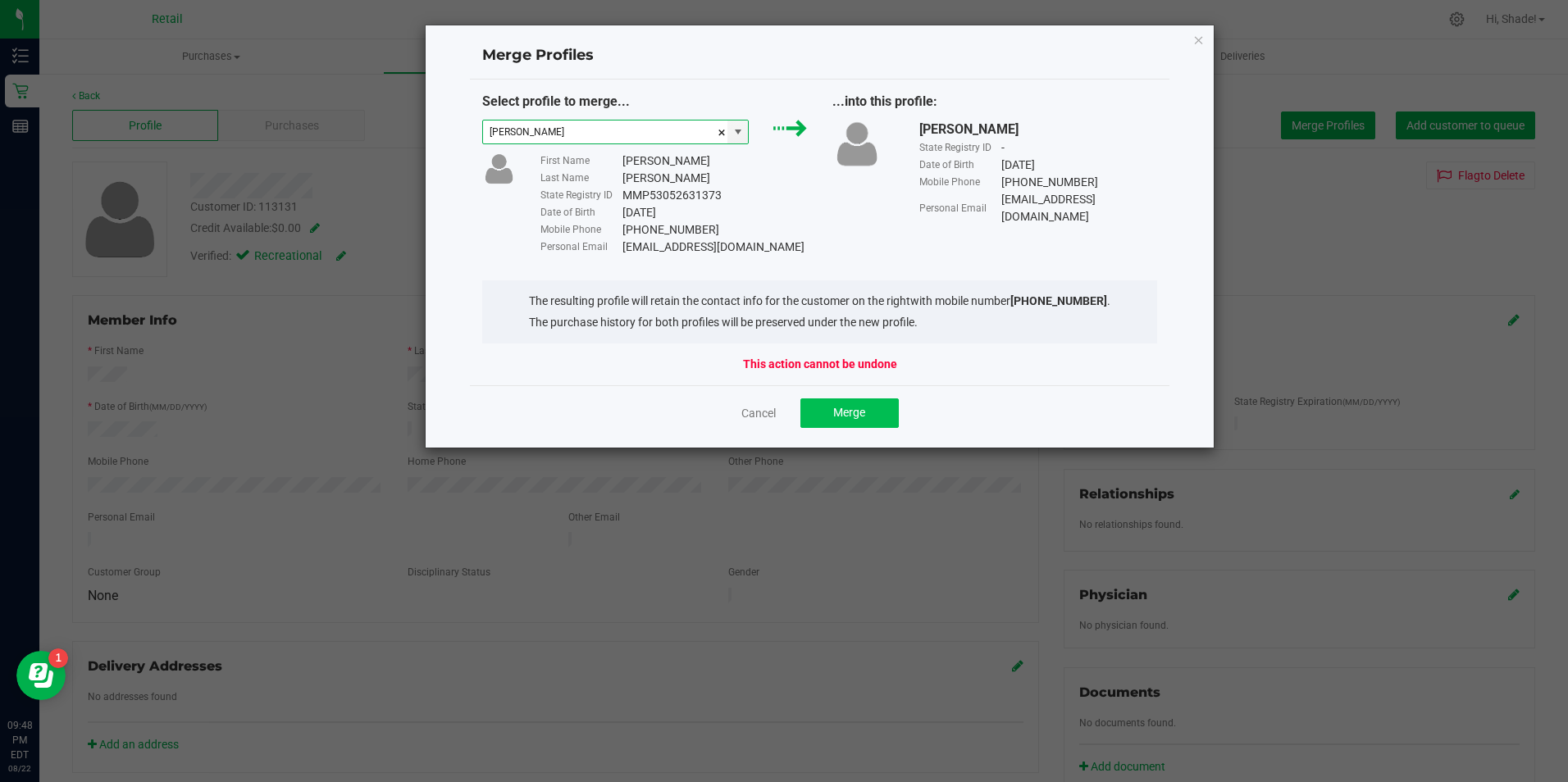
type input "[PERSON_NAME]"
click at [853, 414] on span "Merge" at bounding box center [849, 412] width 32 height 13
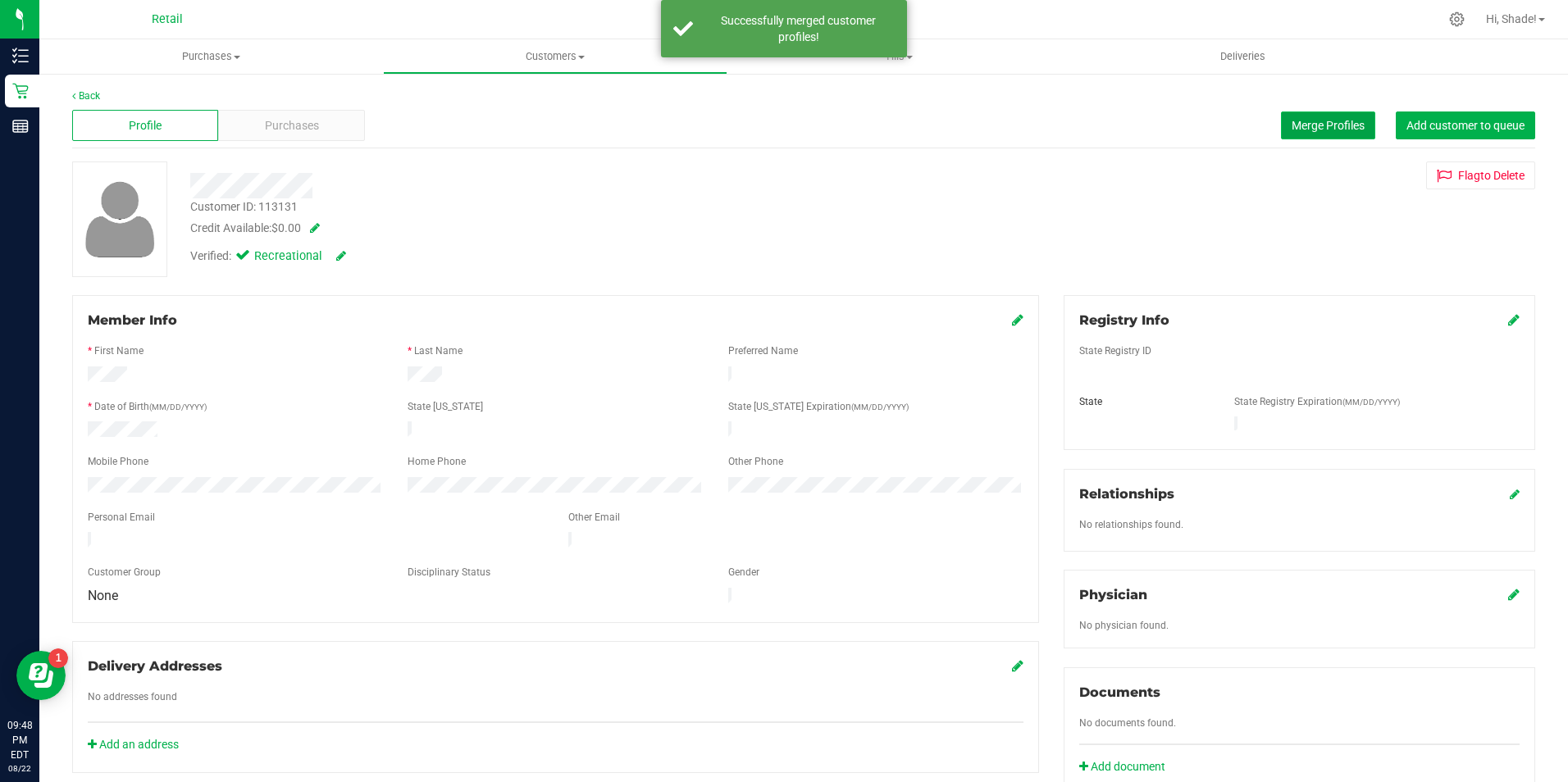
click at [1309, 127] on span "Merge Profiles" at bounding box center [1328, 125] width 73 height 13
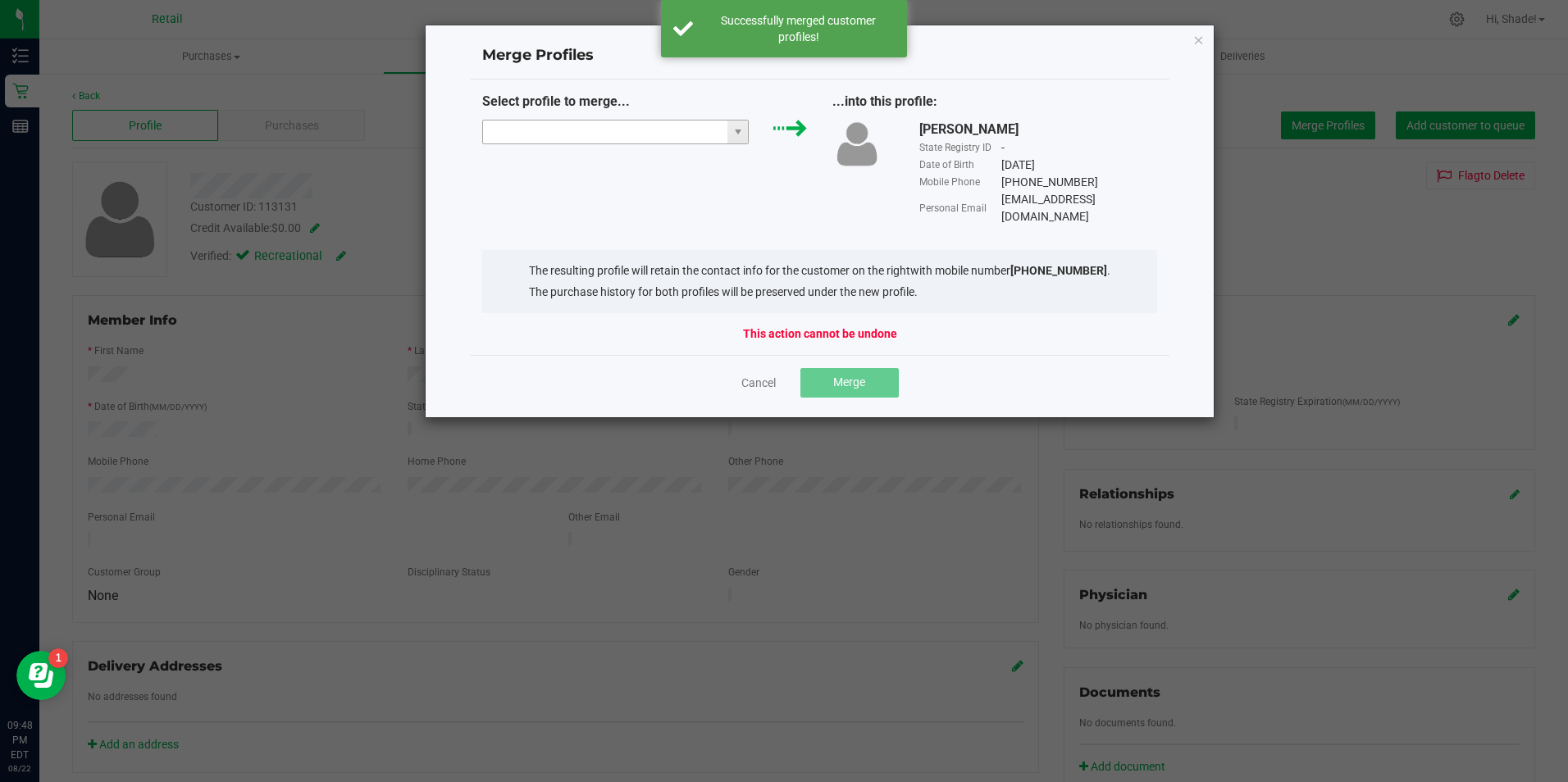
click at [598, 125] on input "NO DATA FOUND" at bounding box center [606, 132] width 246 height 23
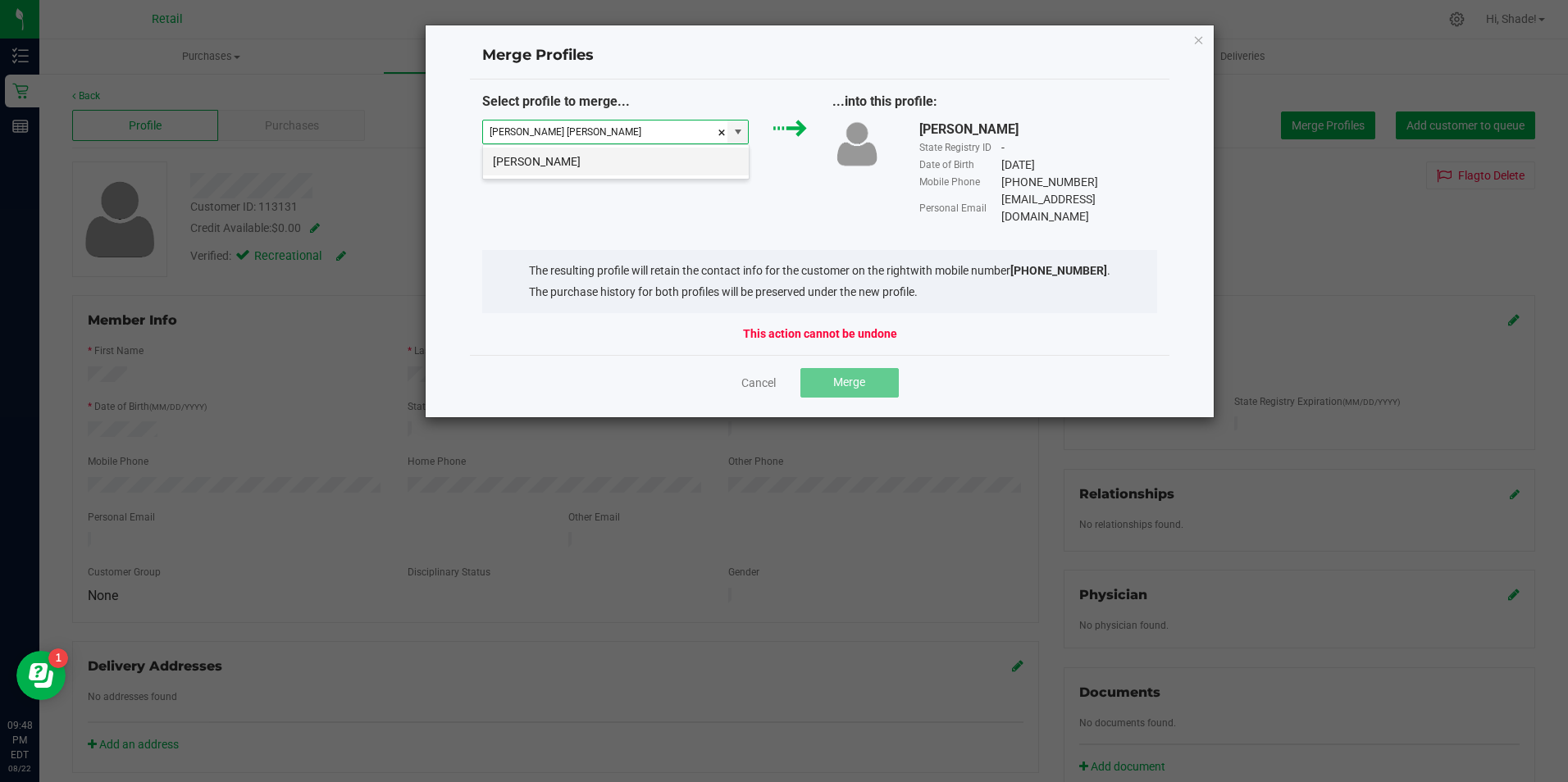
click at [578, 156] on li "[PERSON_NAME]" at bounding box center [616, 161] width 266 height 28
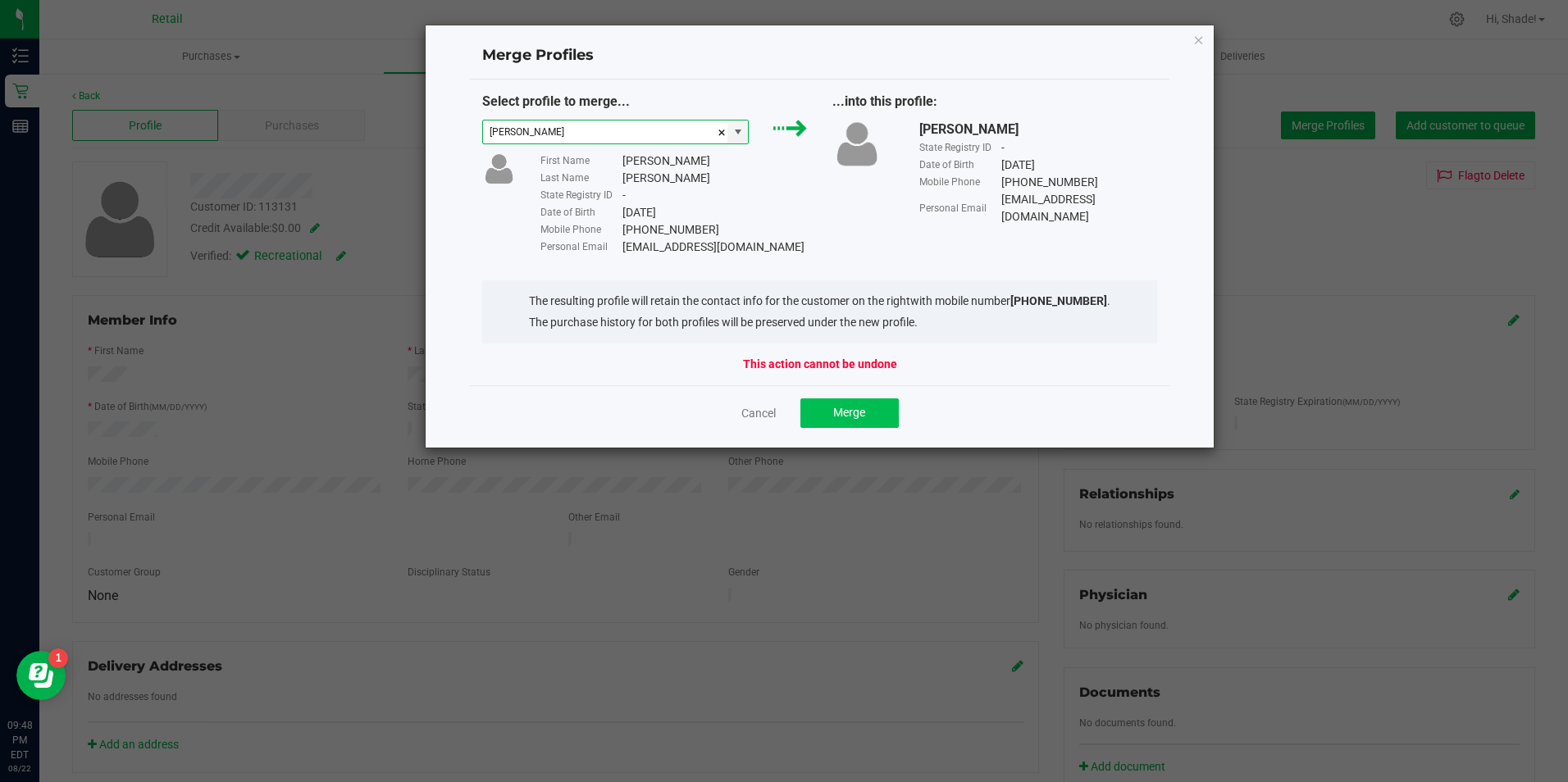
type input "[PERSON_NAME]"
click at [847, 416] on span "Merge" at bounding box center [849, 412] width 32 height 13
